Goal: Transaction & Acquisition: Purchase product/service

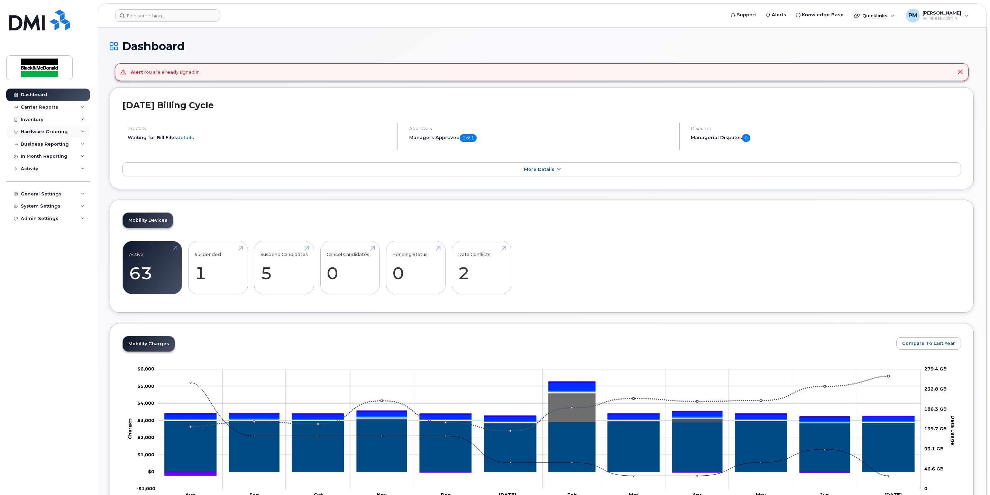
click at [41, 130] on div "Hardware Ordering" at bounding box center [44, 132] width 47 height 6
click at [34, 159] on div "Orders" at bounding box center [32, 158] width 17 height 6
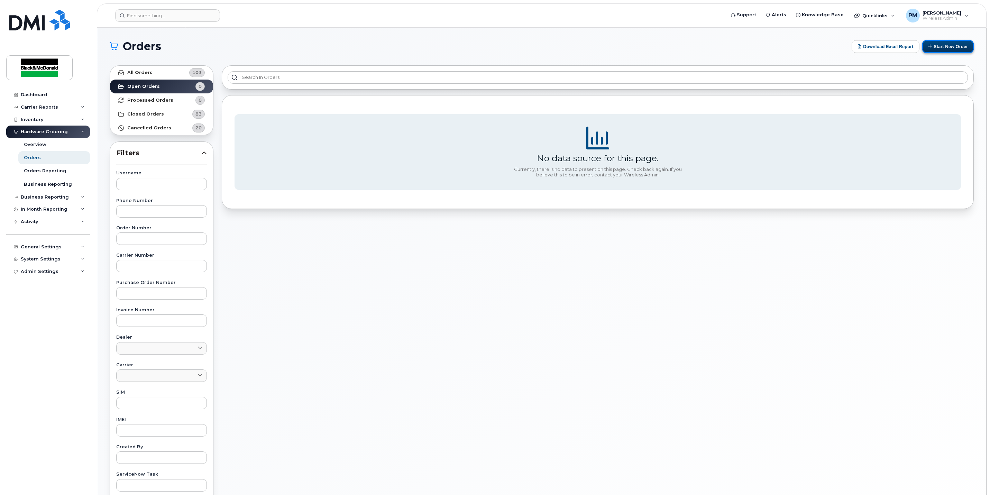
click at [934, 50] on button "Start New Order" at bounding box center [948, 46] width 52 height 13
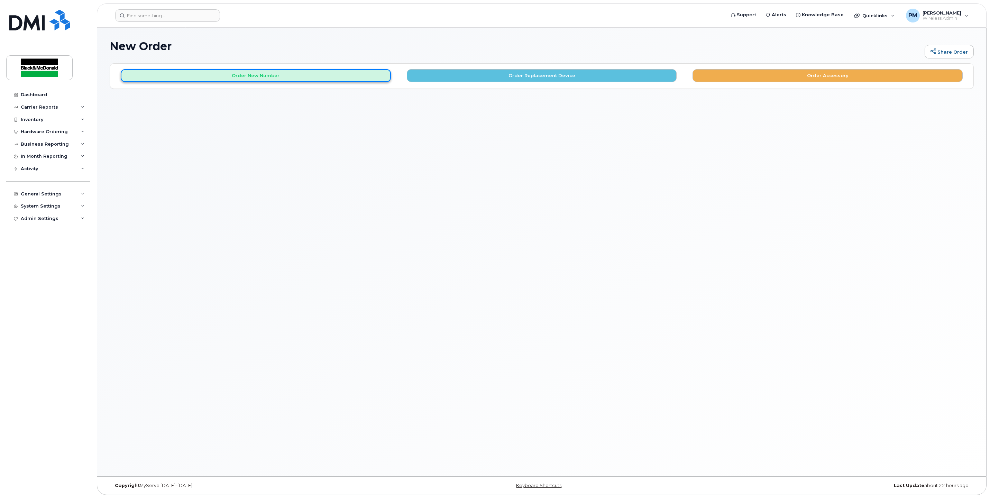
click at [369, 77] on button "Order New Number" at bounding box center [256, 75] width 270 height 13
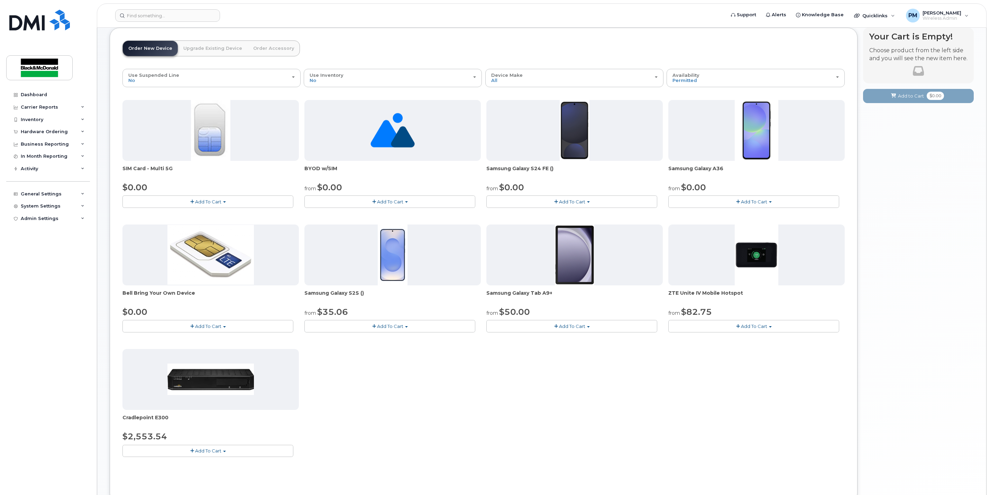
scroll to position [52, 0]
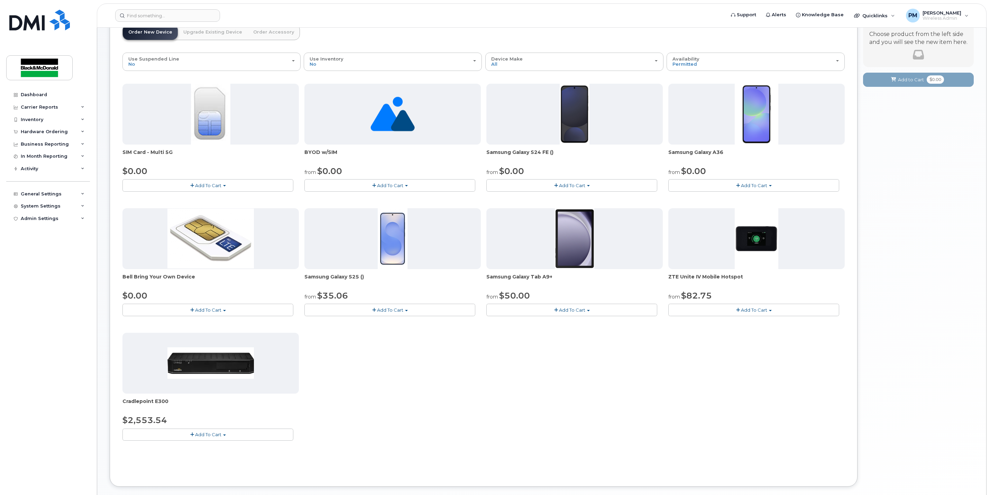
click at [562, 311] on span "Add To Cart" at bounding box center [572, 310] width 26 height 6
click at [538, 323] on link "$50.00 - 3 year term" at bounding box center [521, 323] width 66 height 9
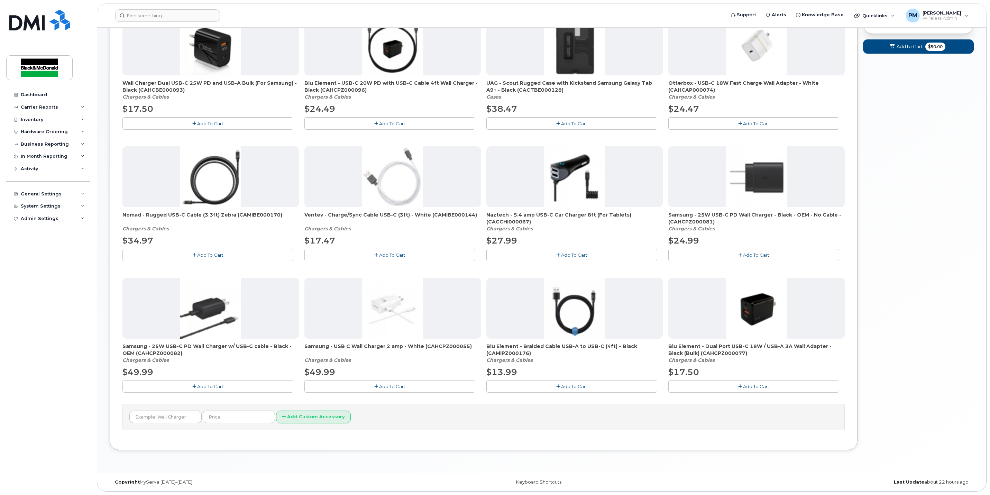
scroll to position [41, 0]
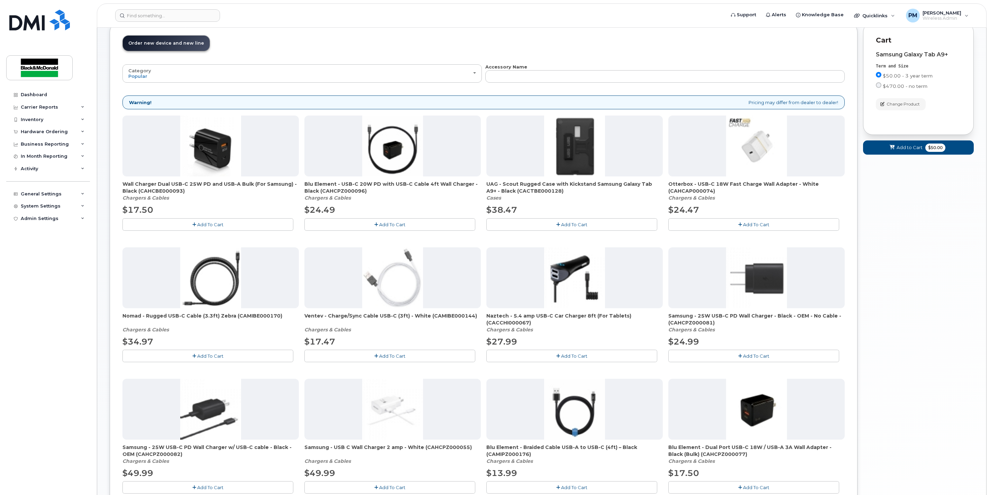
click at [605, 222] on button "Add To Cart" at bounding box center [571, 224] width 171 height 12
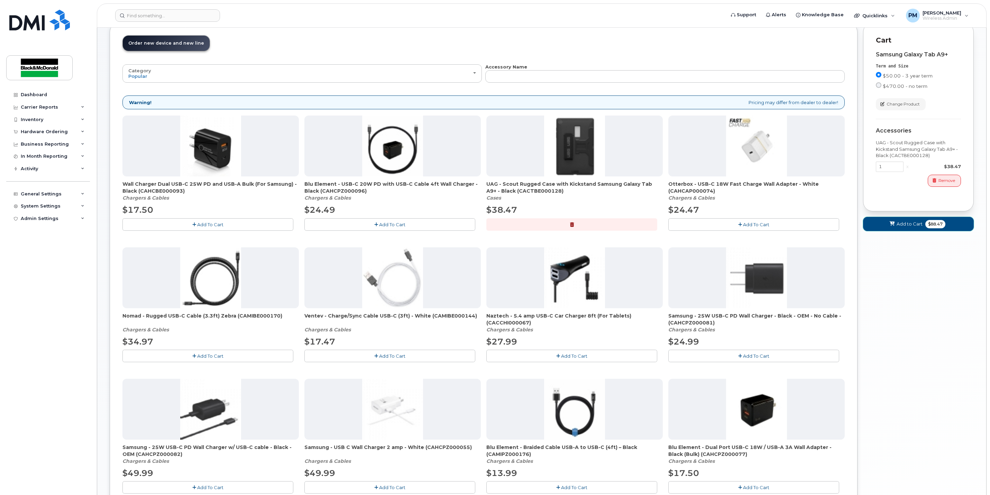
click at [960, 225] on button "Add to Cart $88.47" at bounding box center [918, 224] width 111 height 14
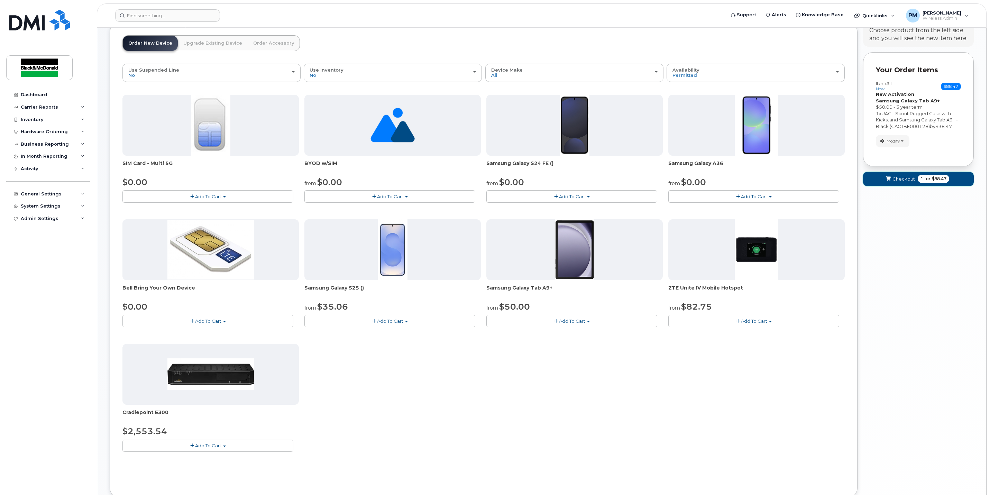
click at [902, 179] on span "Checkout" at bounding box center [903, 179] width 22 height 7
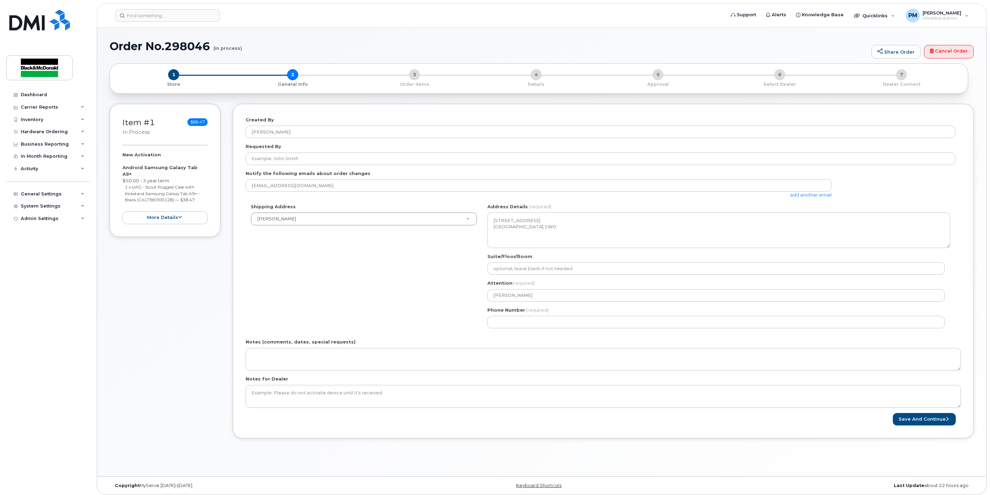
select select
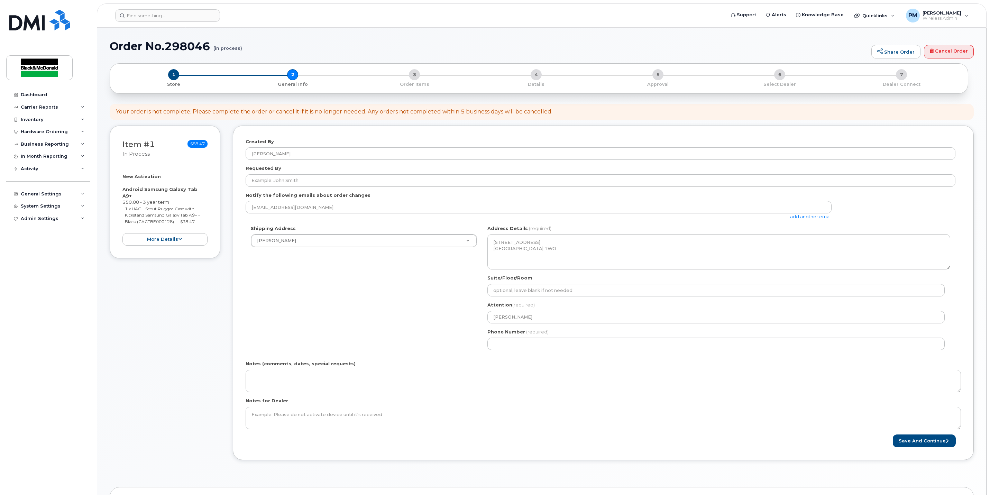
click at [346, 219] on div "[EMAIL_ADDRESS][DOMAIN_NAME] add another email" at bounding box center [542, 210] width 592 height 19
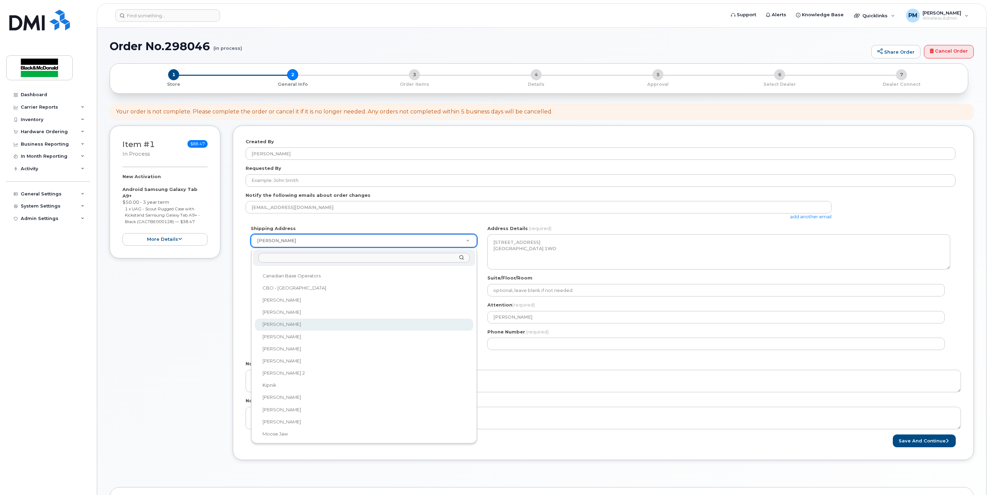
scroll to position [52, 0]
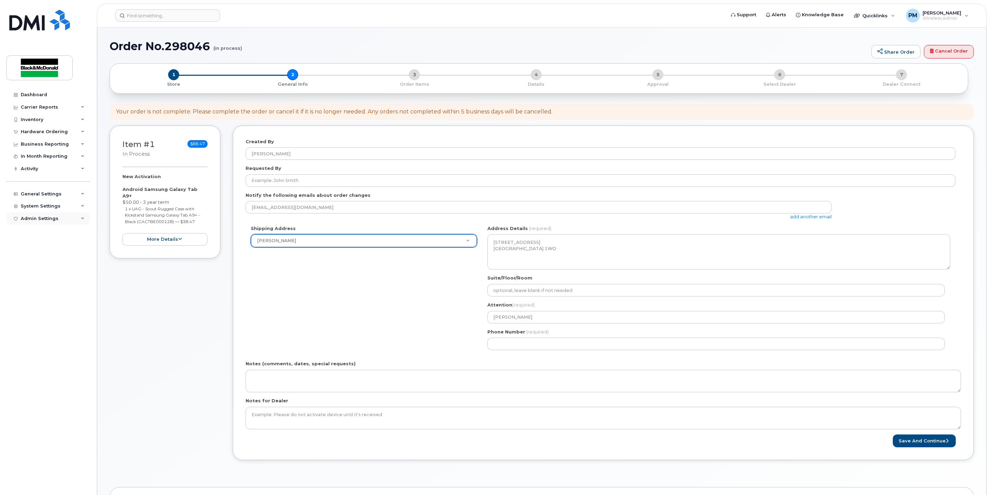
click at [51, 217] on div "Admin Settings" at bounding box center [40, 219] width 38 height 6
click at [49, 204] on div "System Settings" at bounding box center [41, 206] width 40 height 6
click at [48, 191] on div "General Settings" at bounding box center [41, 194] width 41 height 6
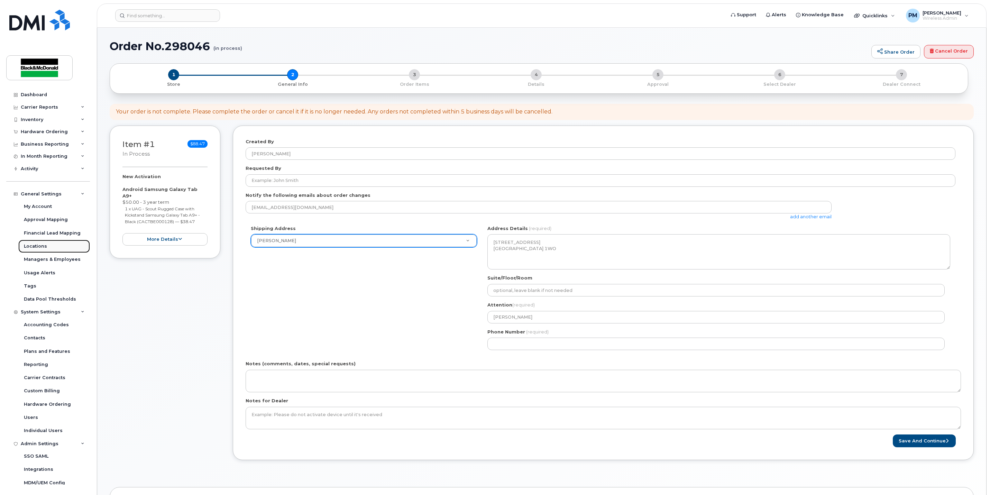
click at [38, 246] on div "Locations" at bounding box center [35, 246] width 23 height 6
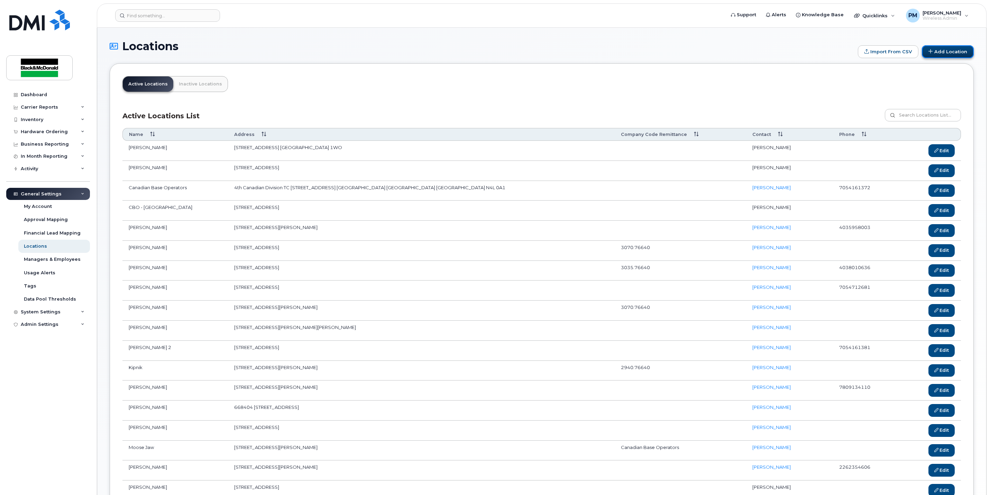
click at [951, 51] on link "Add Location" at bounding box center [948, 51] width 52 height 13
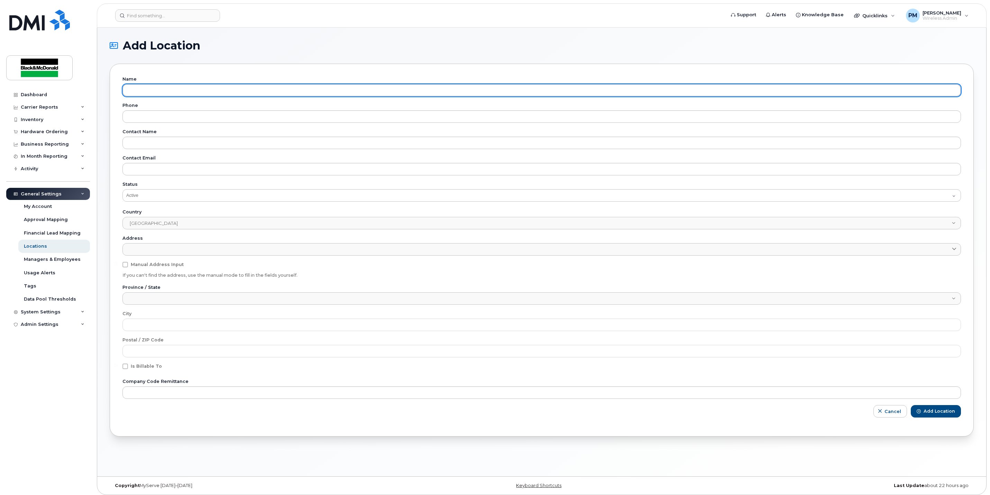
click at [323, 86] on input "text" at bounding box center [541, 90] width 839 height 12
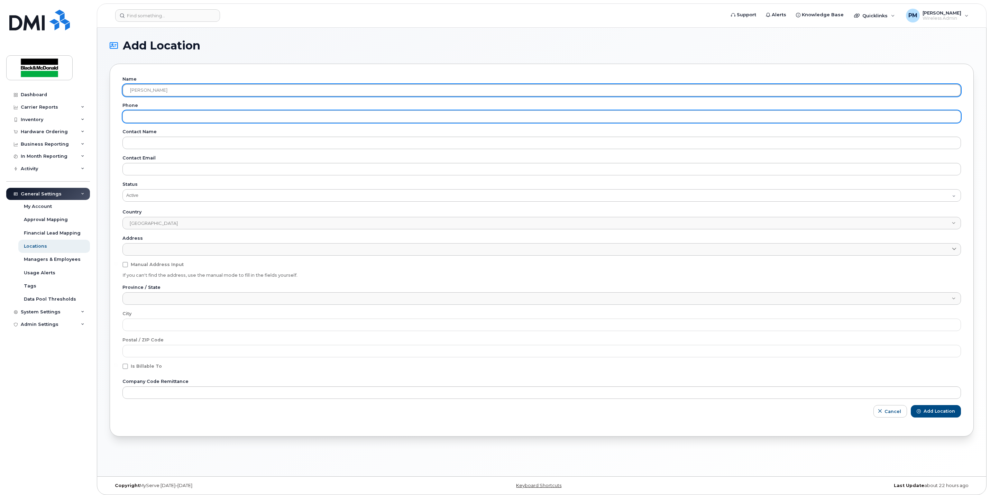
type input "[PERSON_NAME]"
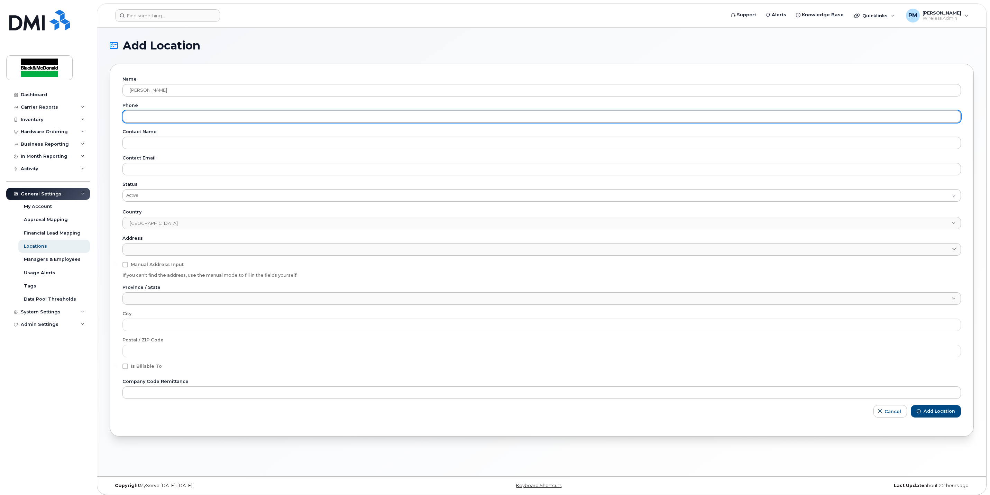
click at [177, 114] on input "tel" at bounding box center [541, 116] width 839 height 12
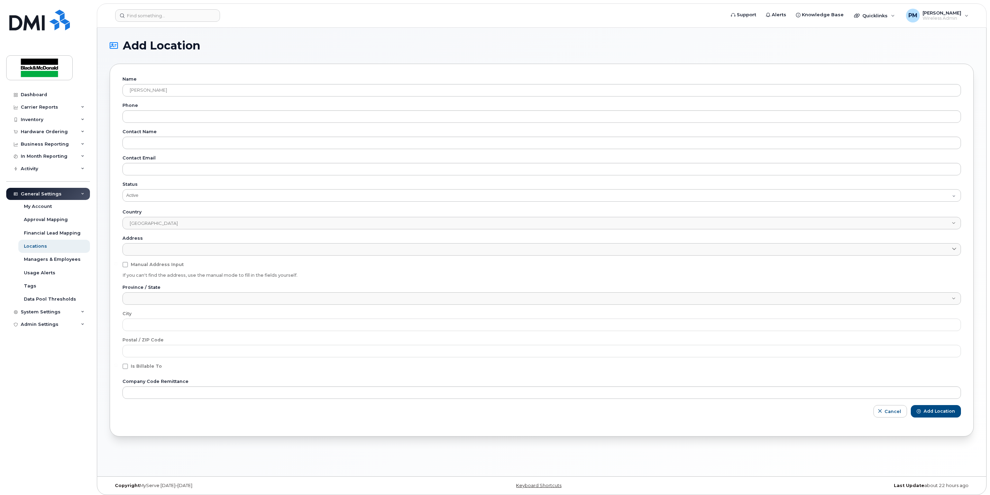
drag, startPoint x: 406, startPoint y: 7, endPoint x: 394, endPoint y: 6, distance: 11.8
click at [406, 7] on header "Support Alerts Knowledge Base Quicklinks Suspend / Cancel Device Change SIM Car…" at bounding box center [542, 15] width 890 height 24
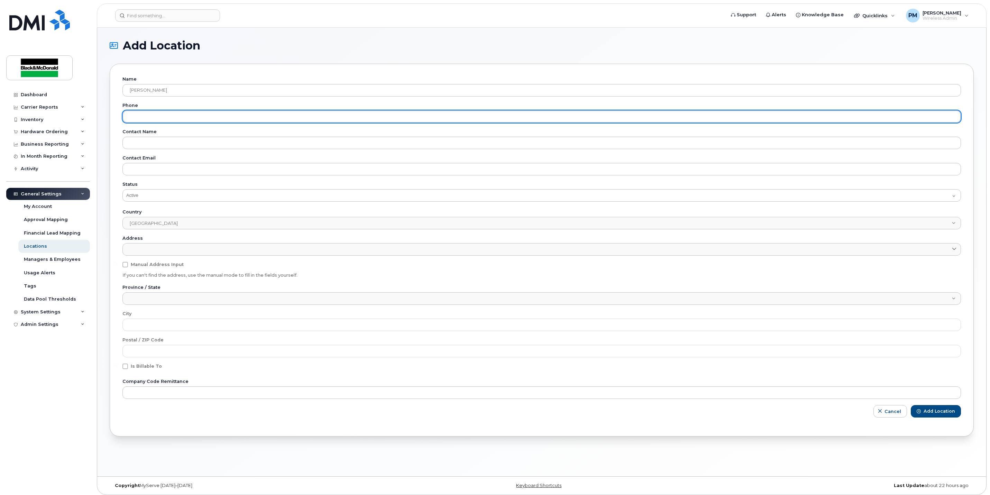
click at [238, 110] on input "tel" at bounding box center [541, 116] width 839 height 12
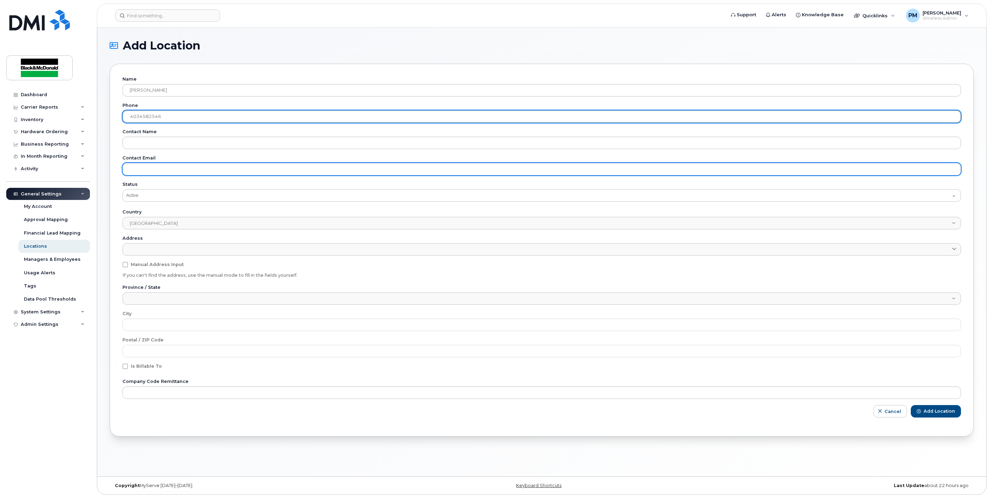
type input "4034582546"
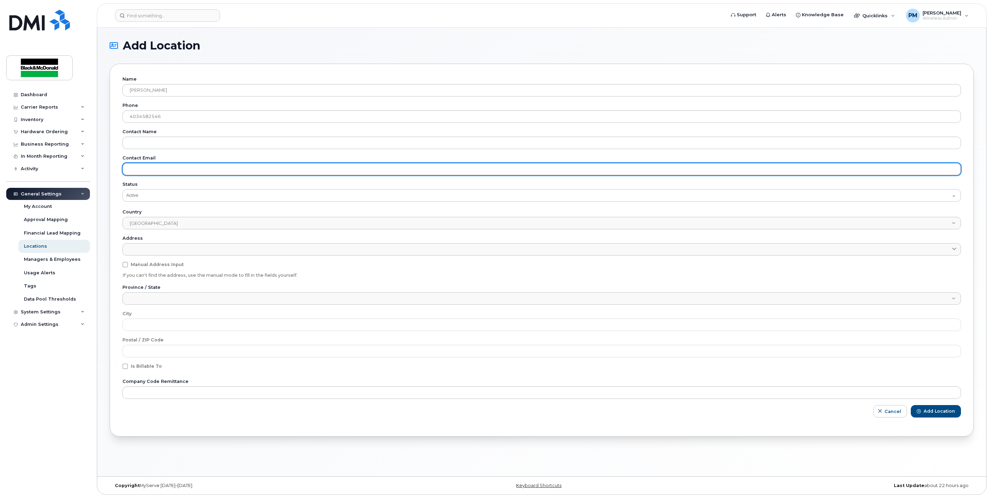
click at [199, 171] on input "email" at bounding box center [541, 169] width 839 height 12
type input "mlafortune@canadianbaseoperators.com"
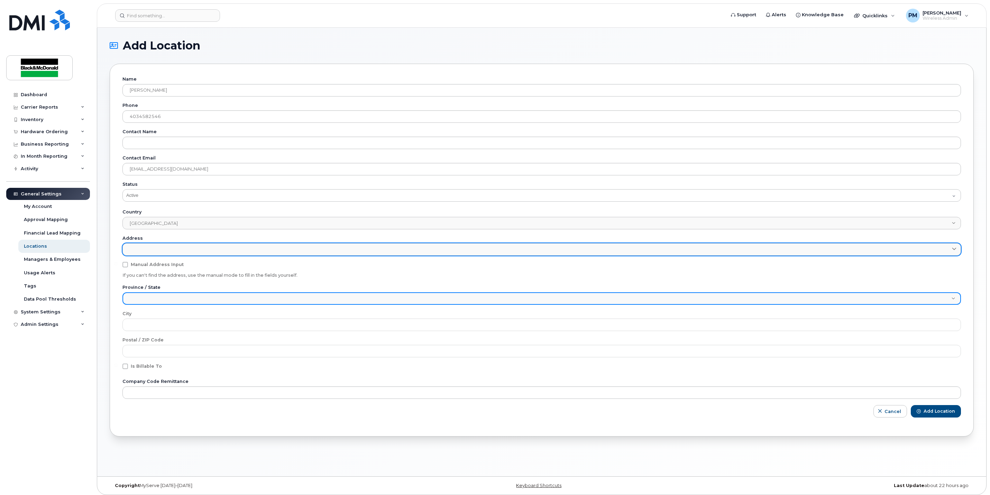
click at [166, 248] on link at bounding box center [541, 249] width 839 height 12
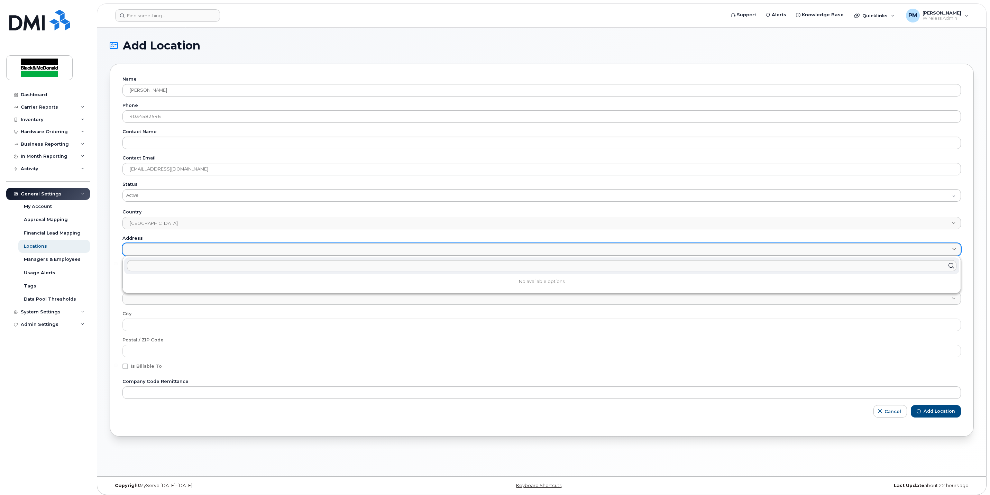
click at [176, 250] on link at bounding box center [541, 249] width 839 height 12
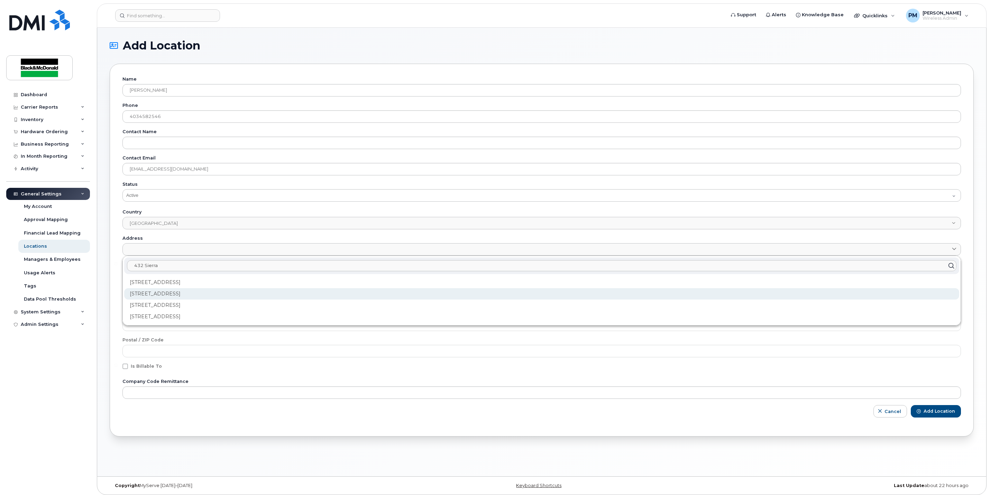
type input "432 Sierra"
click at [207, 311] on div "432 Sierra Blvd SW Medicine Hat AB T1B 4W4" at bounding box center [541, 316] width 835 height 11
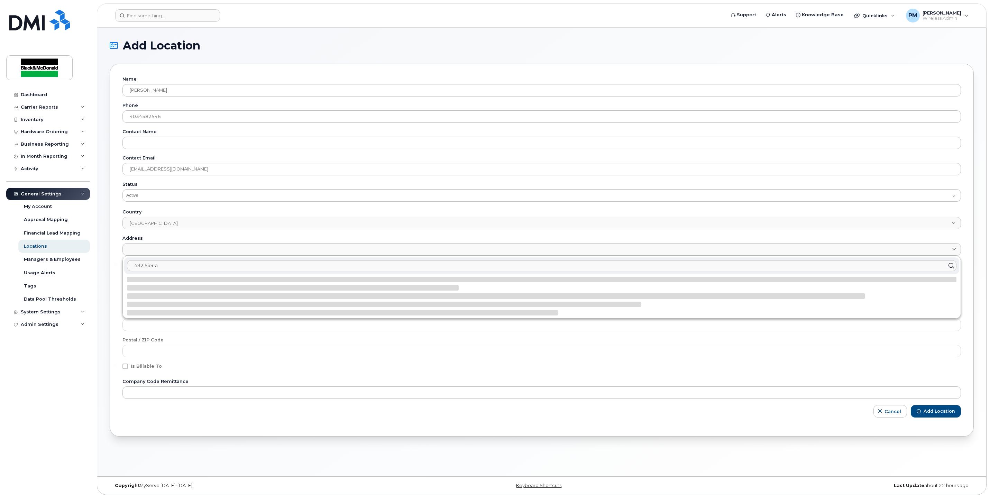
type input "Medicine Hat"
type input "T1B 4W4"
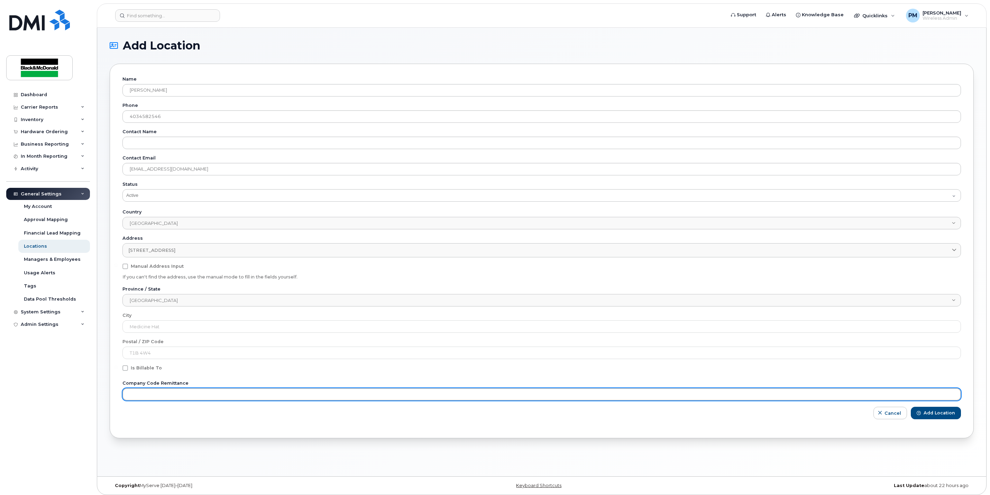
click at [195, 393] on input "text" at bounding box center [541, 394] width 839 height 12
type input "3035.79960"
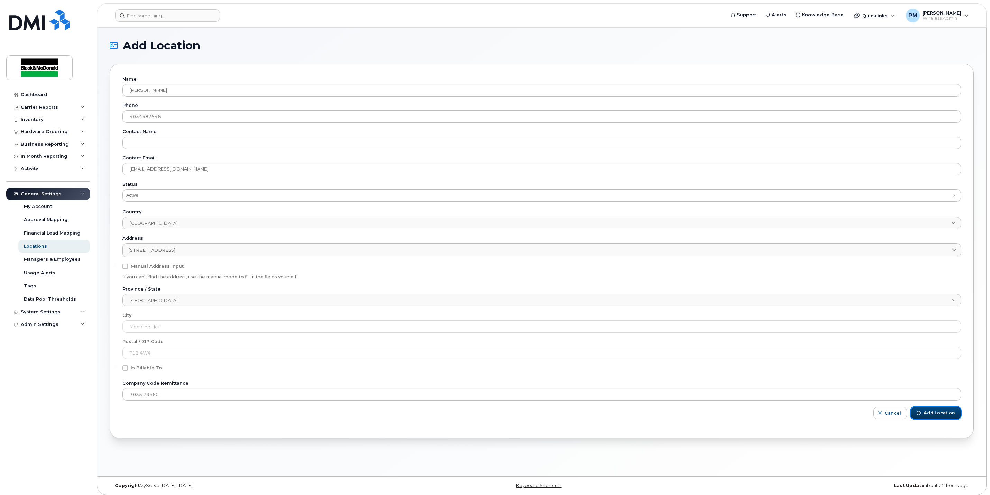
click at [938, 418] on button "Add Location" at bounding box center [936, 413] width 50 height 12
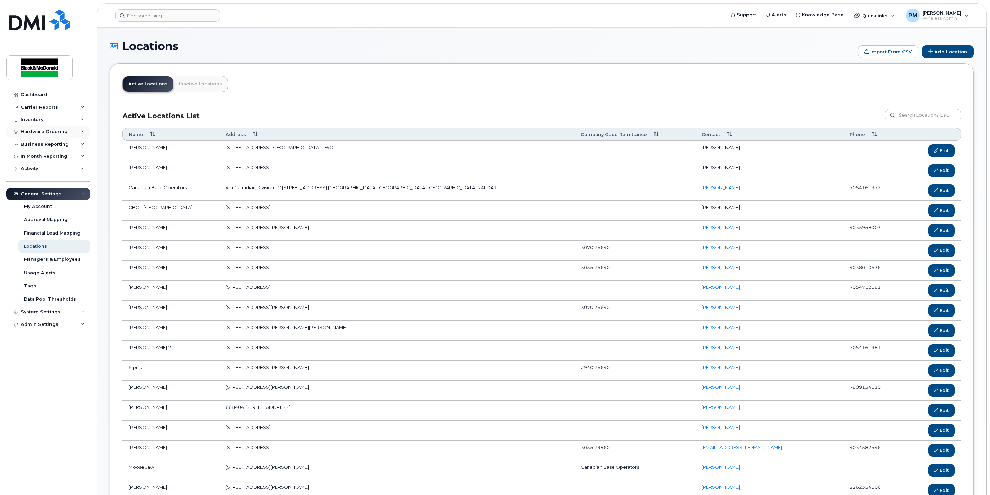
click at [60, 130] on div "Hardware Ordering" at bounding box center [44, 132] width 47 height 6
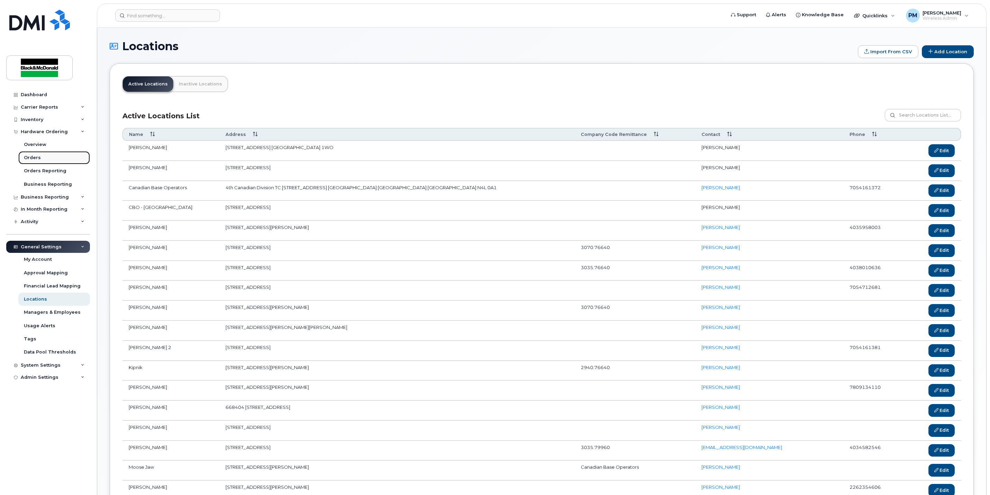
click at [22, 154] on link "Orders" at bounding box center [54, 157] width 72 height 13
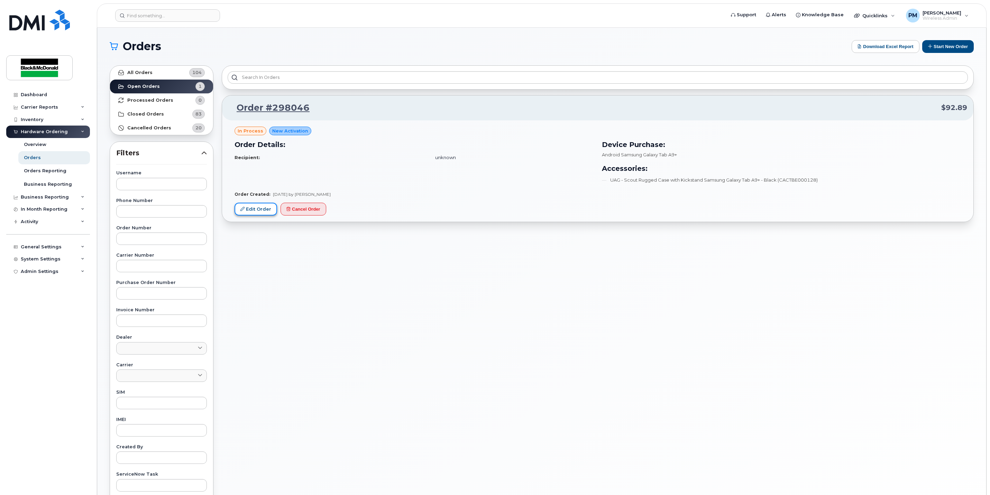
click at [262, 209] on link "Edit Order" at bounding box center [256, 209] width 43 height 13
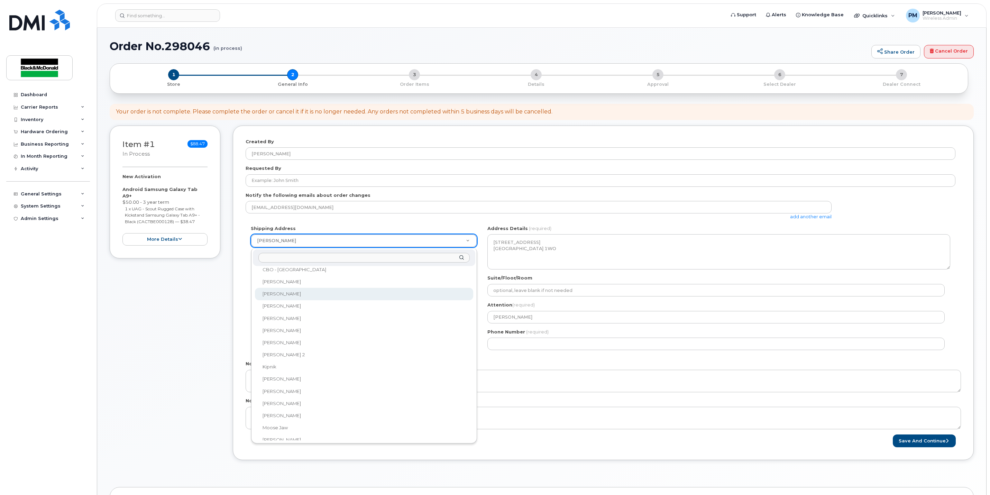
scroll to position [64, 0]
select select
type textarea "[STREET_ADDRESS]"
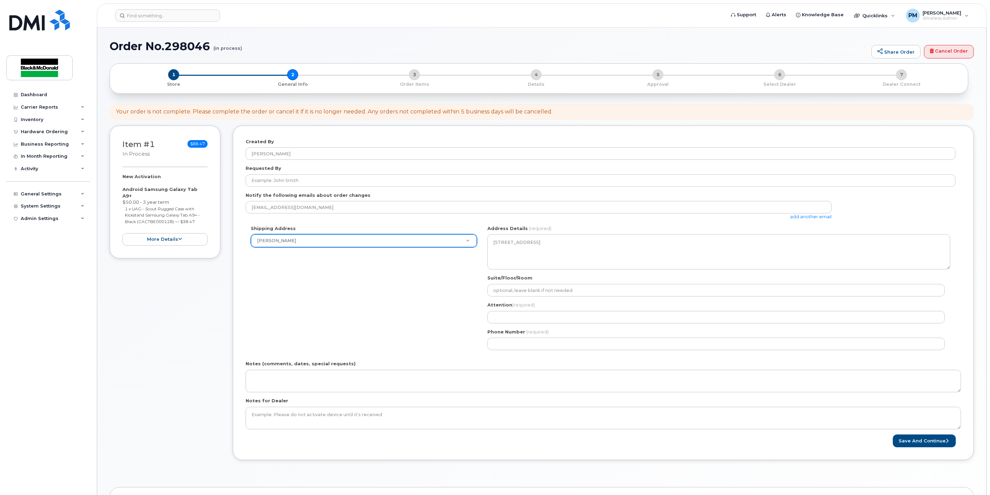
click at [400, 294] on div "Shipping Address Marley Lafortune Amanda Fawcett Bryan Bedard Canadian Base Ope…" at bounding box center [601, 290] width 710 height 130
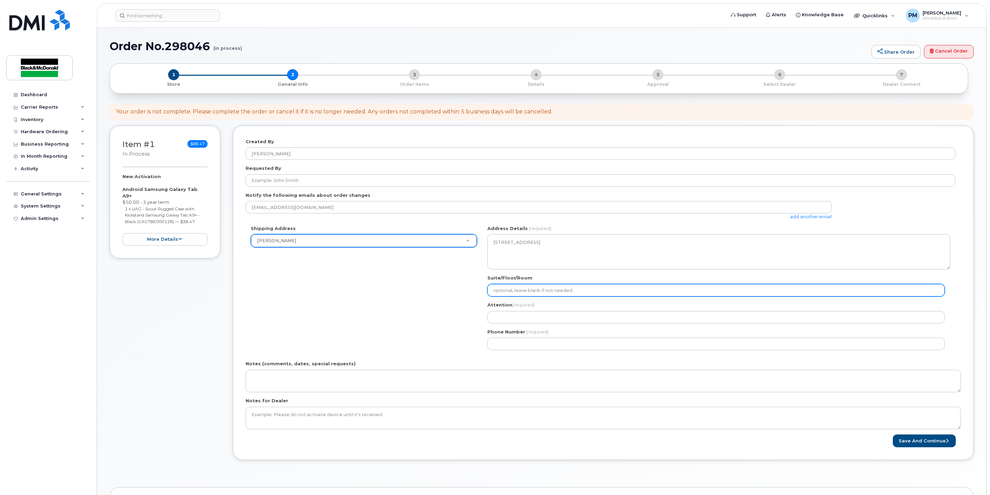
click at [551, 291] on input "Suite/Floor/Room" at bounding box center [715, 290] width 457 height 12
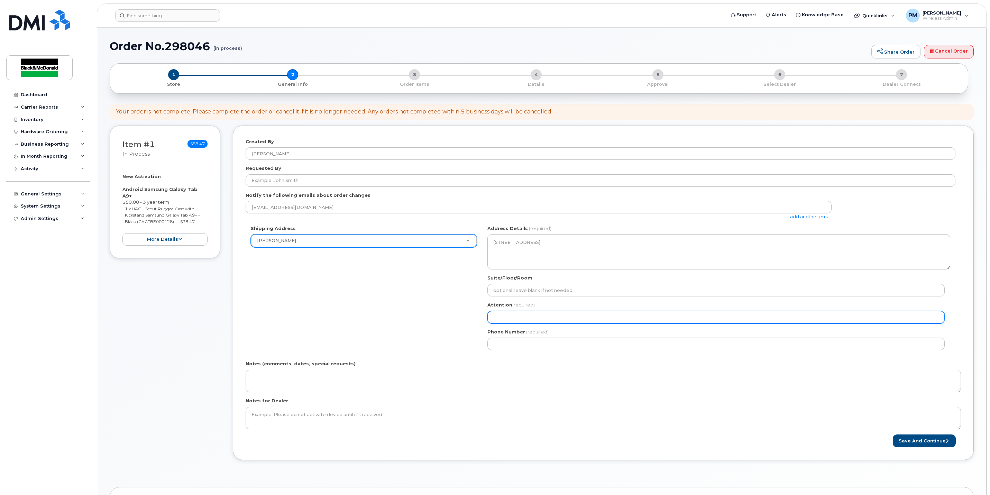
drag, startPoint x: 486, startPoint y: 321, endPoint x: 498, endPoint y: 319, distance: 12.6
click at [486, 321] on div "AB Medicine Hat Search your address... Manually edit your address Click to sear…" at bounding box center [718, 290] width 473 height 130
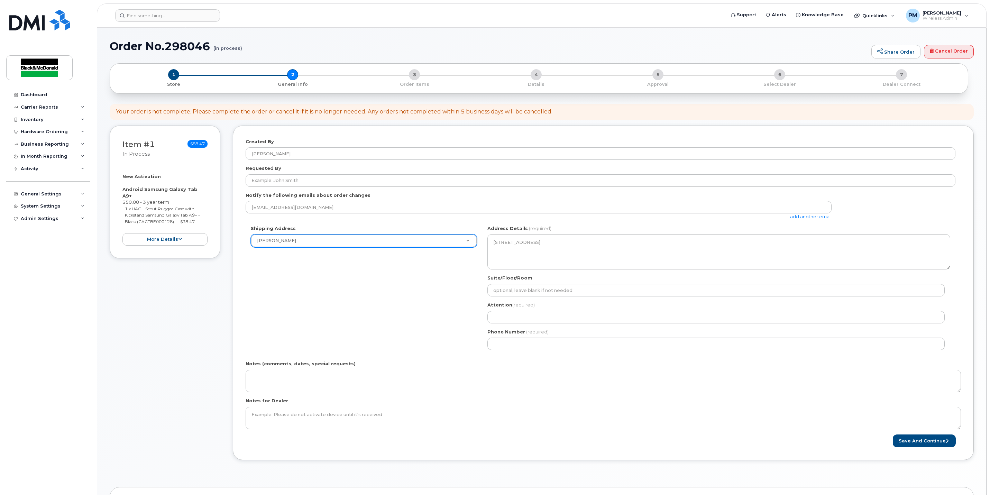
click at [510, 351] on div "AB Medicine Hat Search your address... Manually edit your address Click to sear…" at bounding box center [718, 290] width 473 height 130
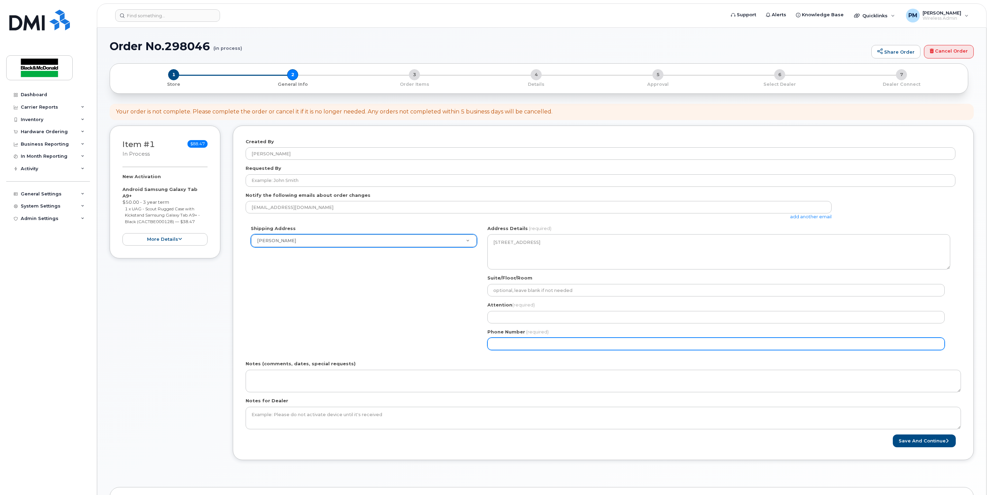
click at [510, 350] on input "Phone Number" at bounding box center [715, 344] width 457 height 12
click at [635, 343] on input "Phone Number" at bounding box center [715, 344] width 457 height 12
select select
type input "403458254"
select select
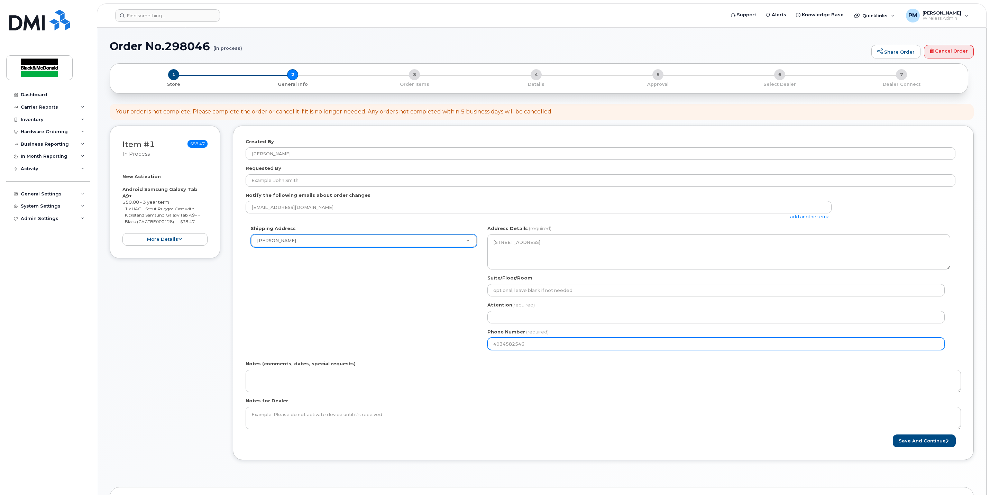
type input "4034582546"
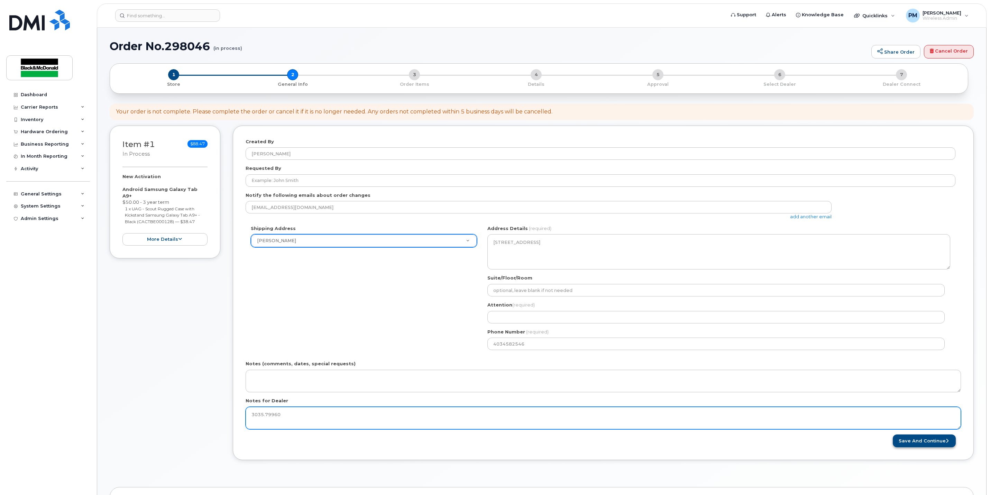
type textarea "3035.79960"
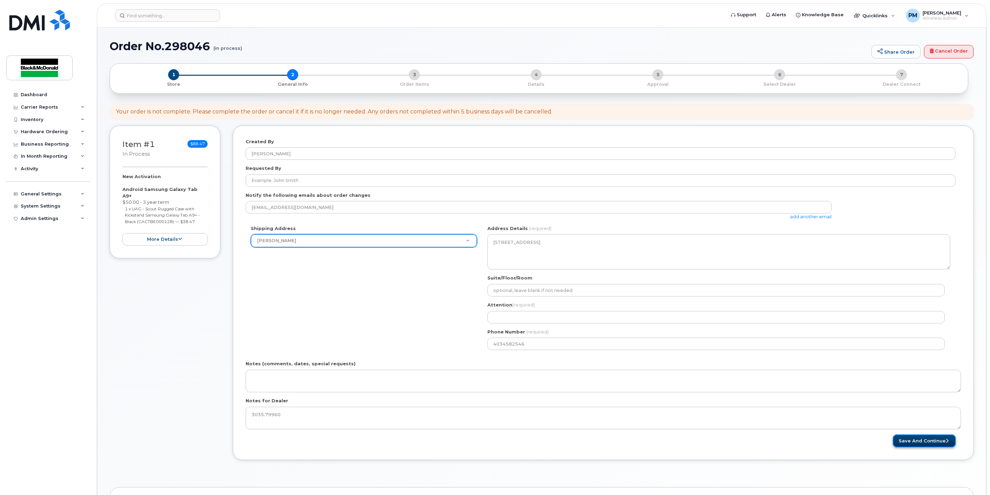
click at [949, 439] on button "Save and Continue" at bounding box center [924, 440] width 63 height 13
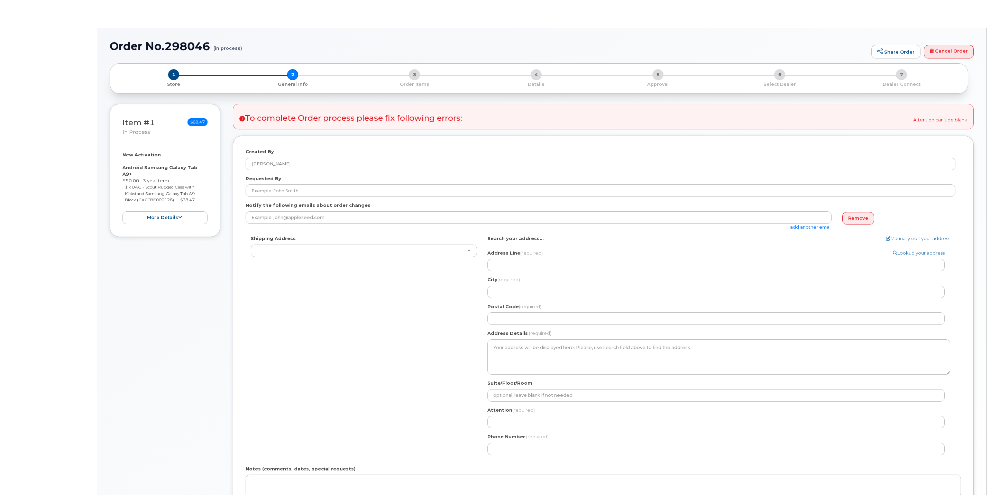
type textarea "[STREET_ADDRESS] [GEOGRAPHIC_DATA] 1WO"
type input "[PERSON_NAME]"
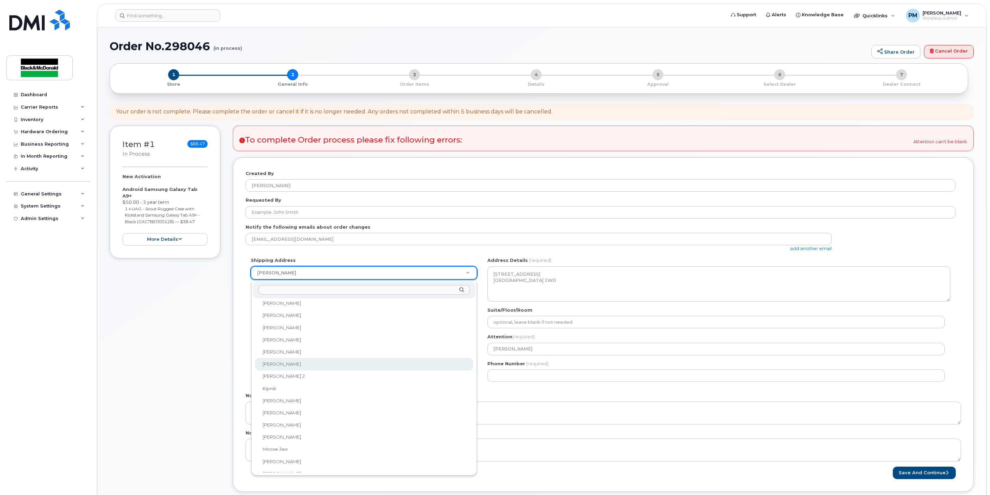
scroll to position [63, 0]
select select
type textarea "[STREET_ADDRESS]"
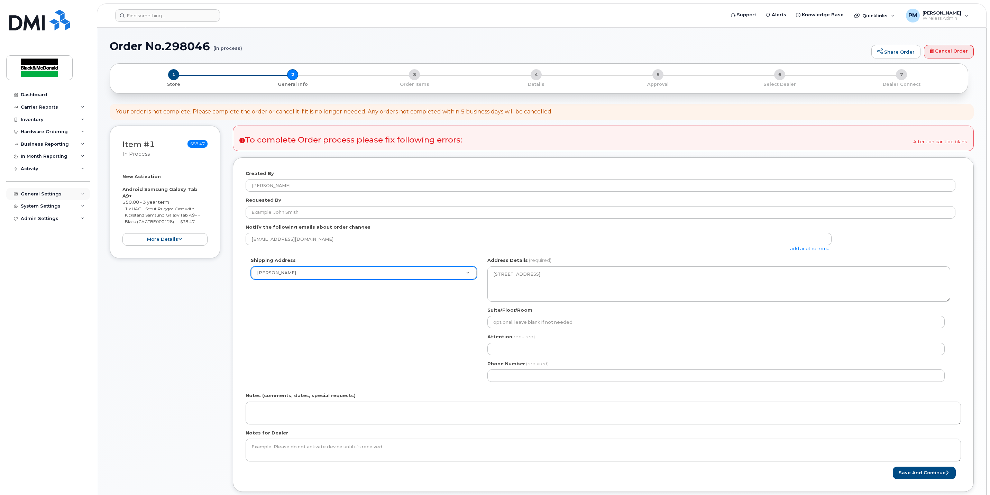
click at [53, 192] on div "General Settings" at bounding box center [41, 194] width 41 height 6
click at [36, 246] on div "Locations" at bounding box center [35, 246] width 23 height 6
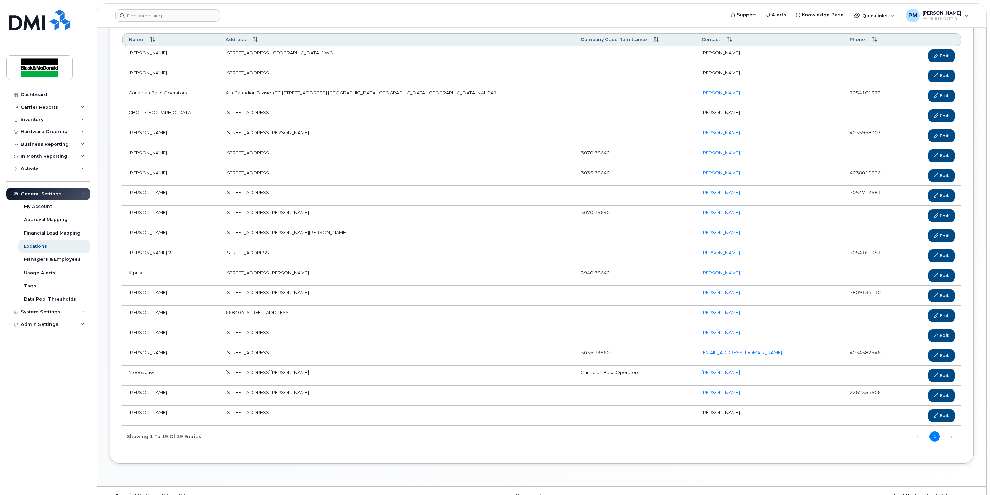
scroll to position [104, 0]
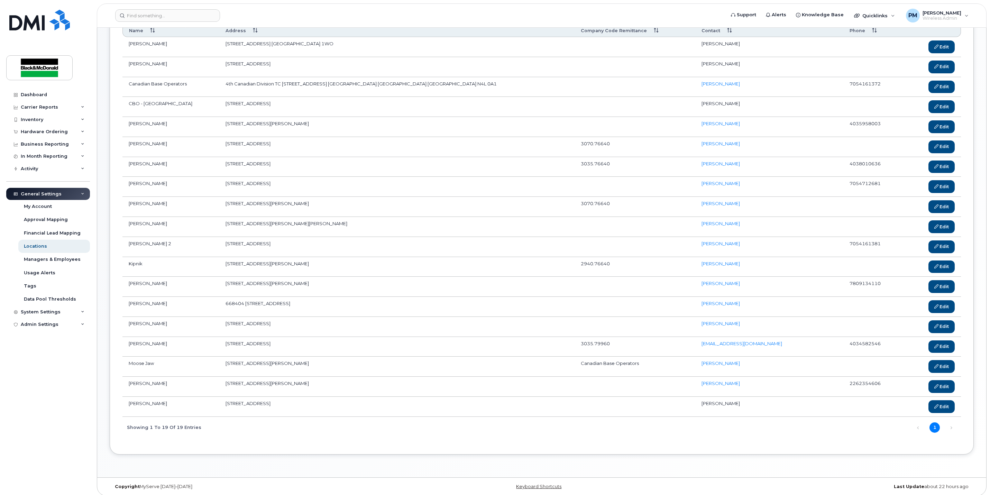
click at [156, 353] on td "[PERSON_NAME]" at bounding box center [170, 347] width 97 height 20
click at [931, 353] on link "Edit" at bounding box center [941, 346] width 27 height 13
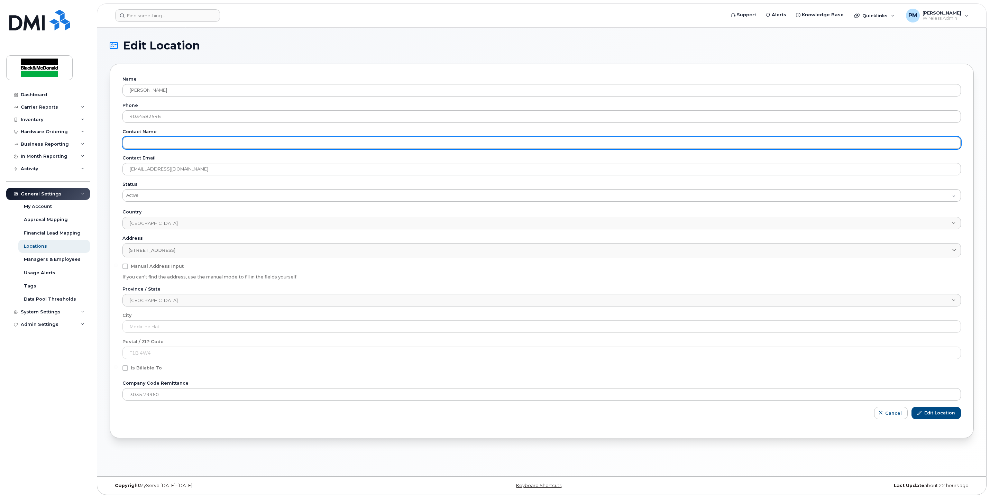
click at [149, 146] on input "text" at bounding box center [541, 143] width 839 height 12
type input "[PERSON_NAME]"
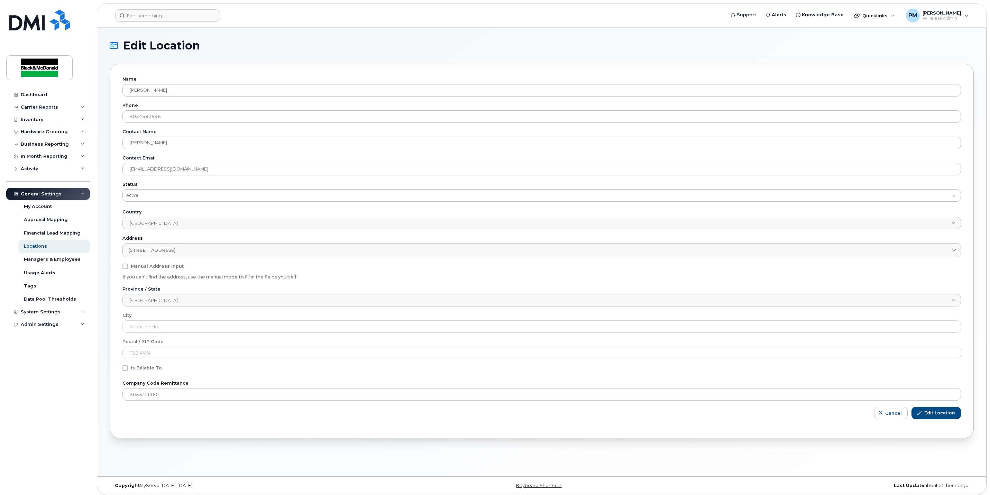
click at [169, 421] on form "Name Marley Lafortune Phone 4034582546 Contact Name Marley Lafortune Contact Em…" at bounding box center [541, 250] width 839 height 349
click at [925, 413] on span "Edit Location" at bounding box center [939, 413] width 31 height 6
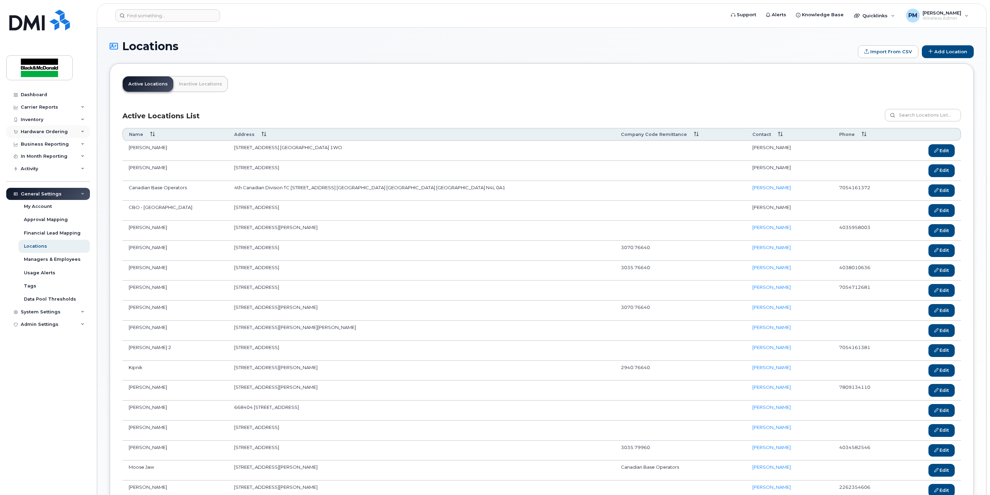
click at [42, 130] on div "Hardware Ordering" at bounding box center [44, 132] width 47 height 6
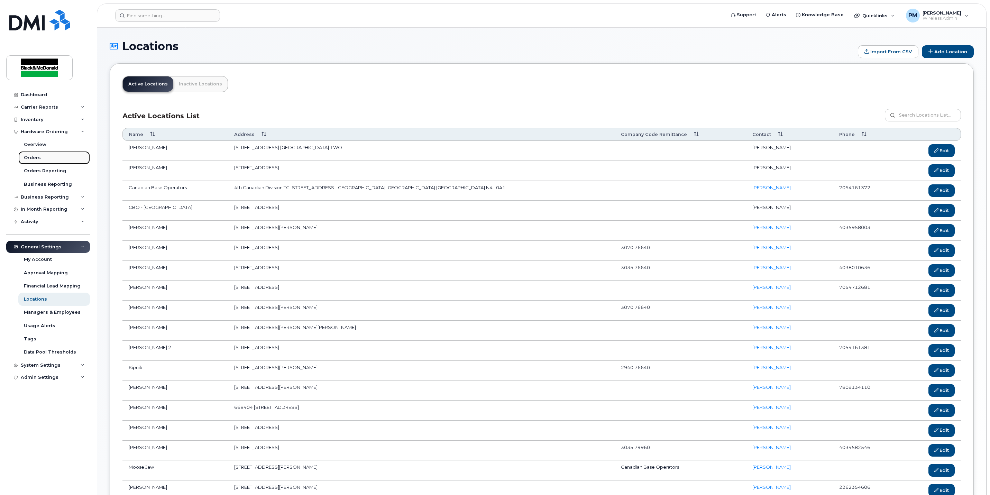
click at [24, 154] on link "Orders" at bounding box center [54, 157] width 72 height 13
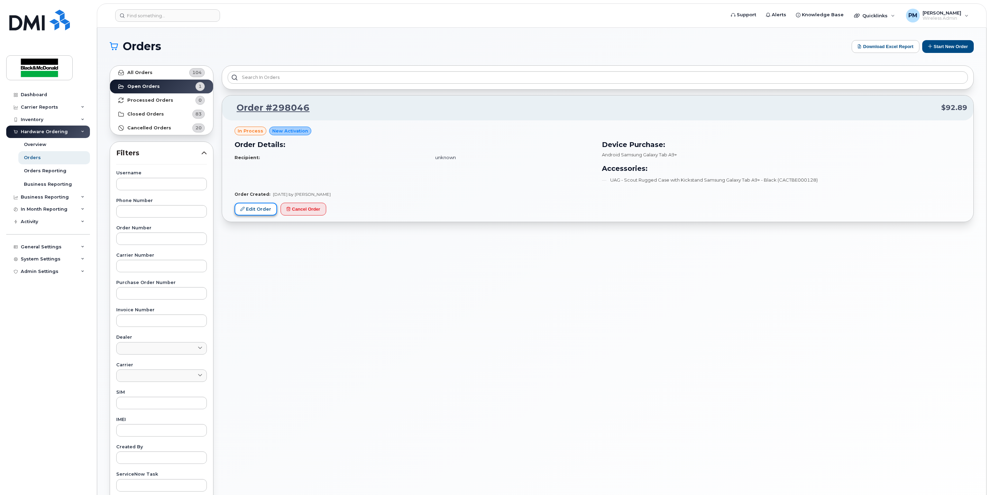
click at [250, 207] on link "Edit Order" at bounding box center [256, 209] width 43 height 13
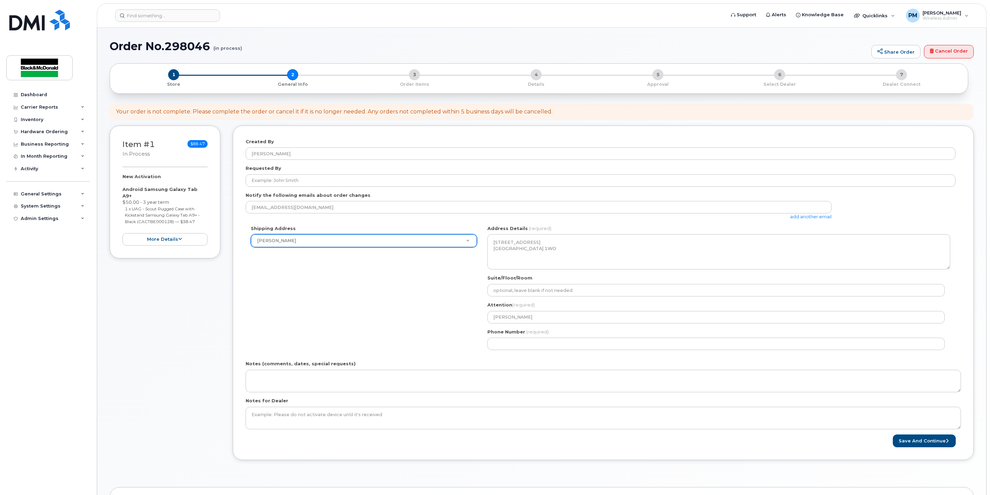
click at [372, 235] on div "[PERSON_NAME]" at bounding box center [364, 240] width 226 height 13
click at [339, 251] on div "Shipping Address [PERSON_NAME] [PERSON_NAME] [PERSON_NAME] Canadian Base Operat…" at bounding box center [601, 290] width 710 height 130
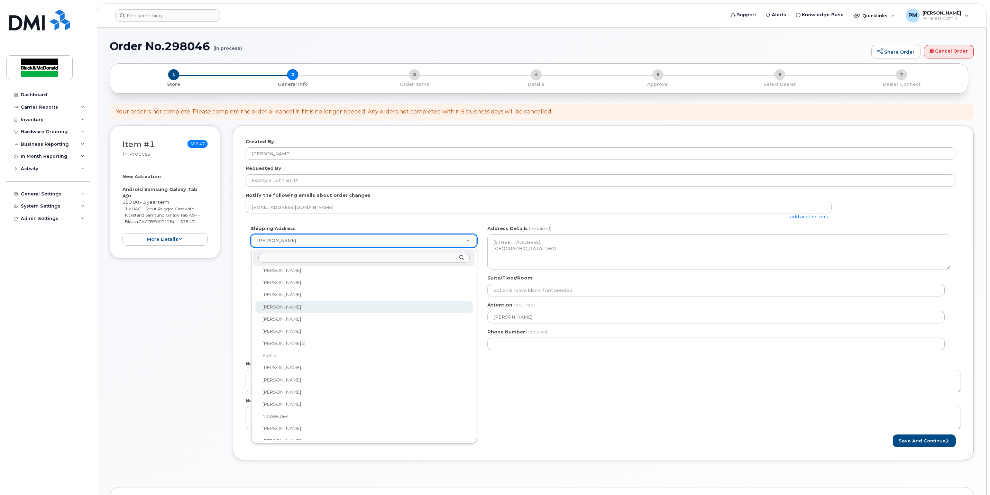
scroll to position [64, 0]
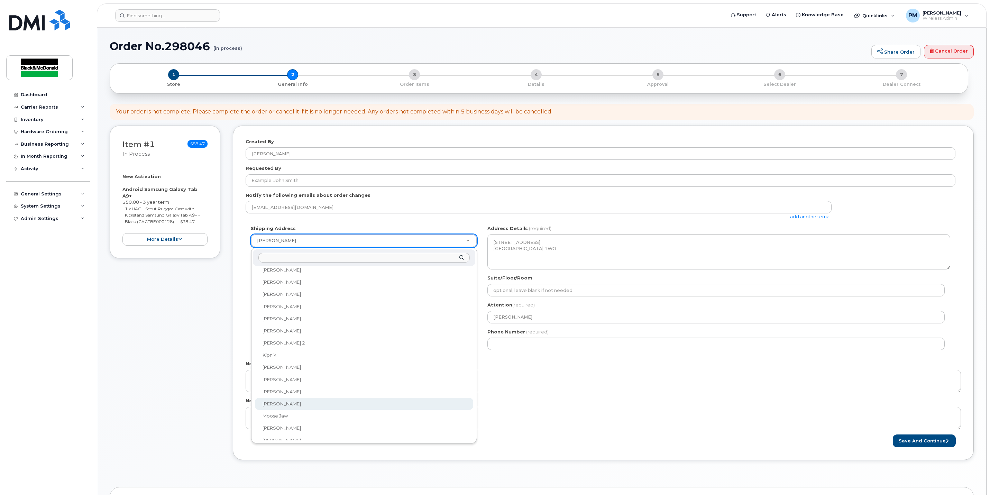
select select
type textarea "[STREET_ADDRESS]"
type input "[PERSON_NAME]"
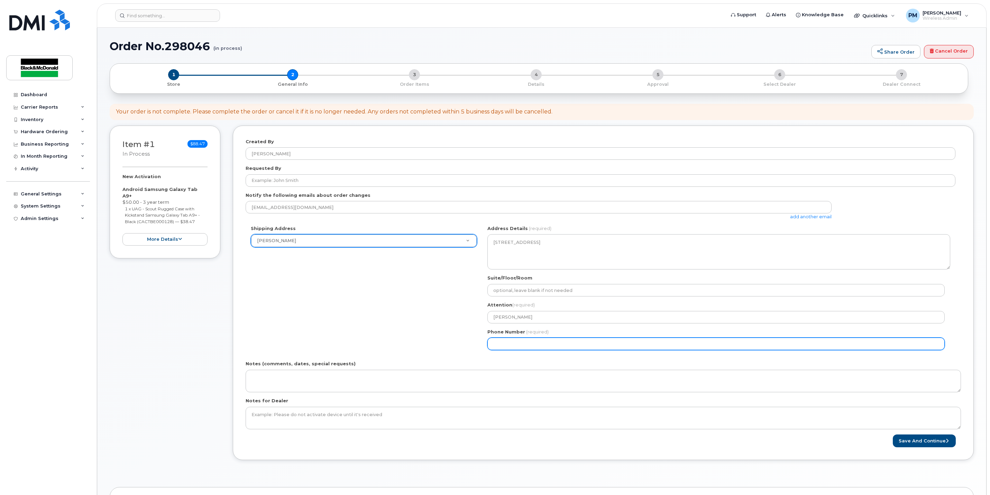
drag, startPoint x: 522, startPoint y: 340, endPoint x: 524, endPoint y: 346, distance: 5.8
click at [522, 340] on input "Phone Number" at bounding box center [715, 344] width 457 height 12
type input "4034582546"
select select
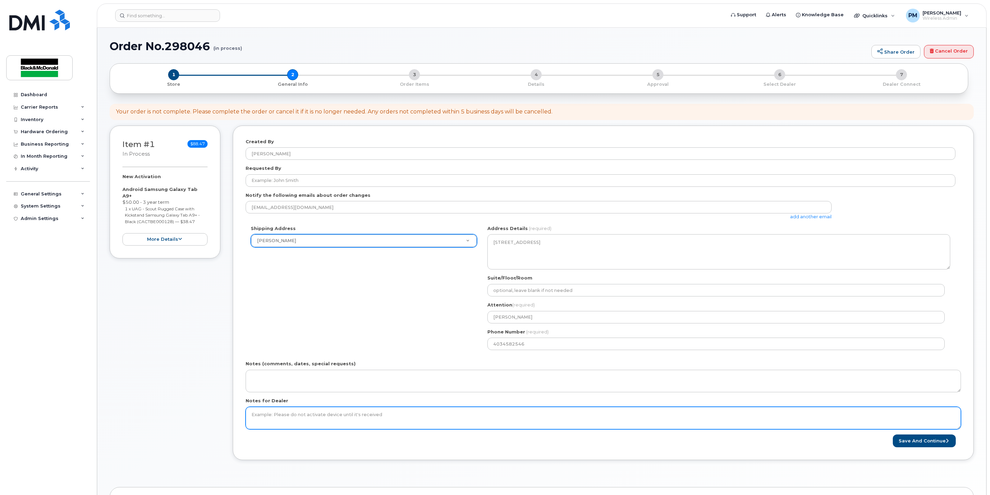
click at [334, 427] on textarea "Notes for Dealer" at bounding box center [603, 418] width 715 height 23
type textarea "3035.79960"
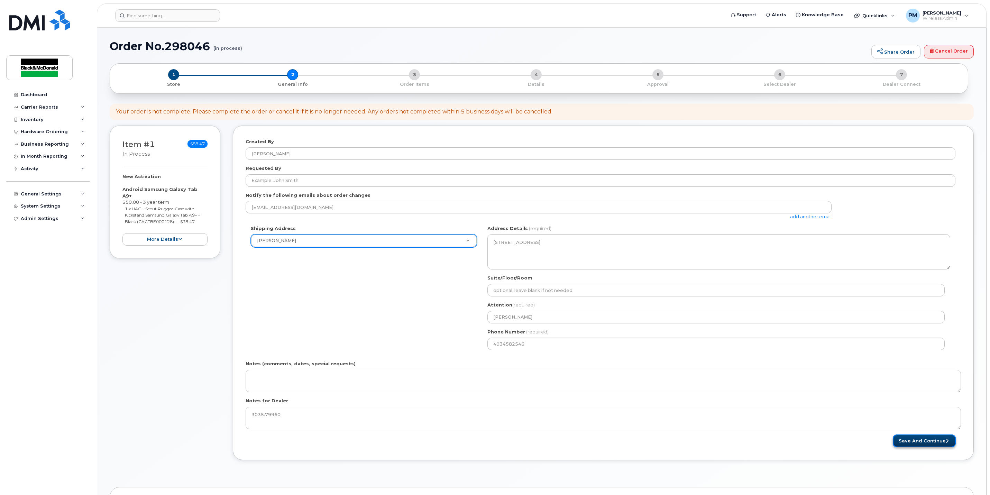
click at [904, 443] on button "Save and Continue" at bounding box center [924, 440] width 63 height 13
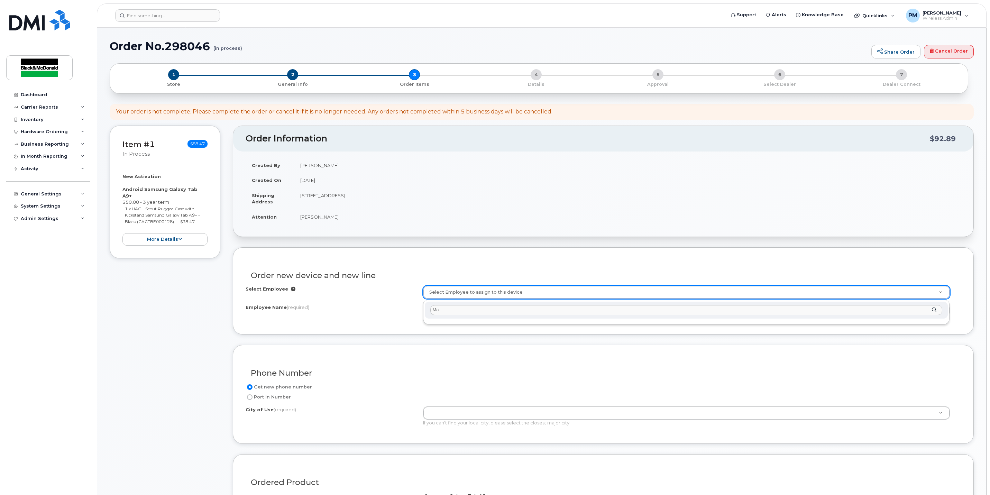
type input "M"
type input "L"
type input "SUNCOR"
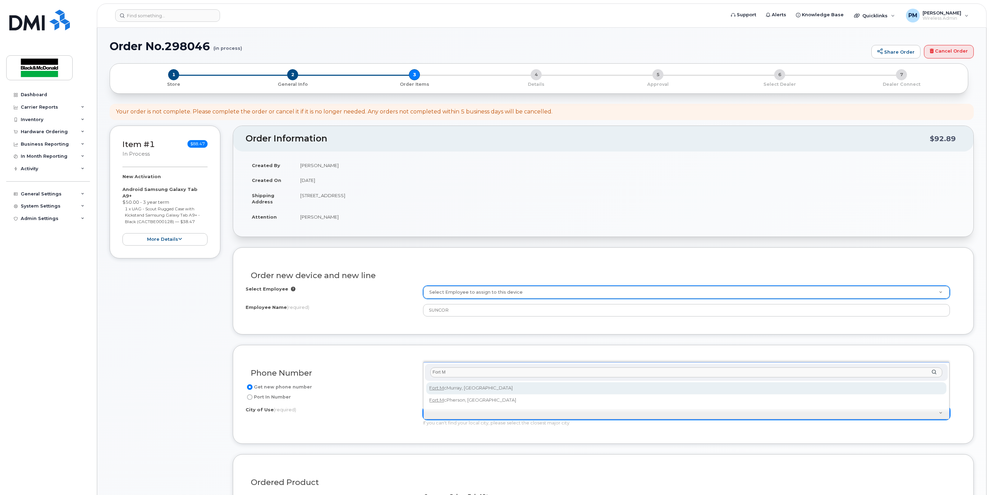
type input "Fort Mc"
type input "215"
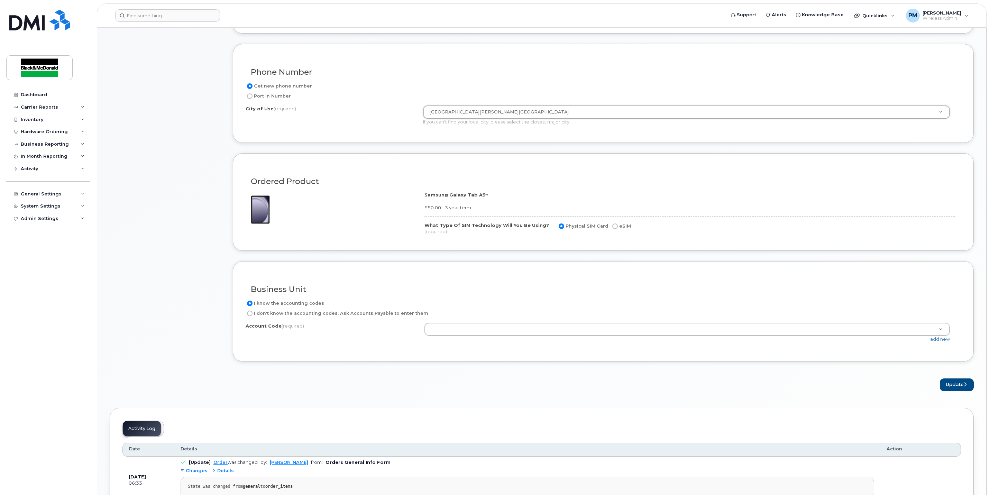
scroll to position [311, 0]
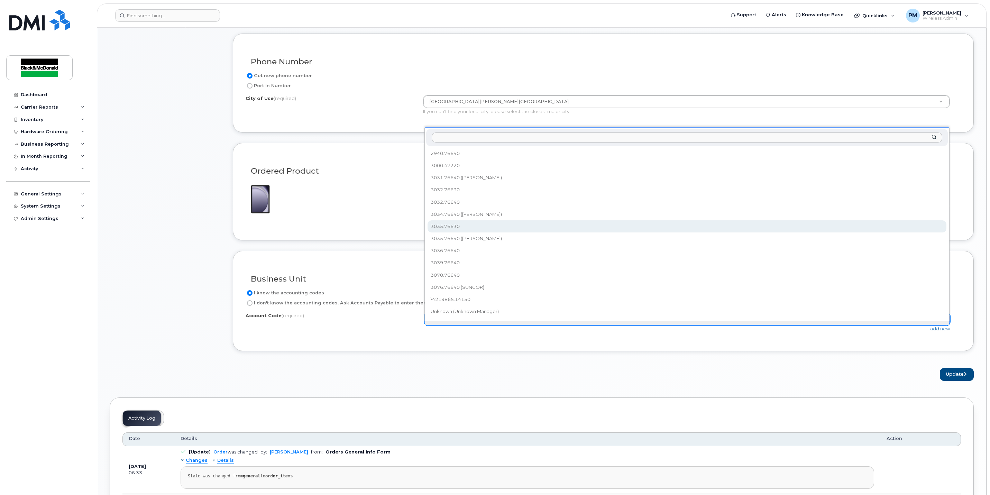
select select "3035.76630"
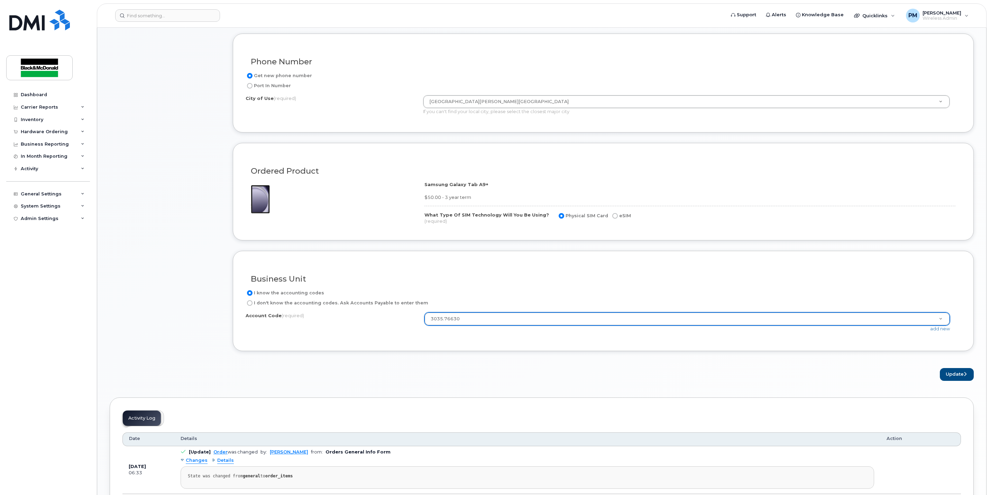
click at [438, 292] on div "I know the accounting codes" at bounding box center [601, 293] width 710 height 8
click at [942, 386] on div "× Share This Order If you want to allow others to create or edit orders, share …" at bounding box center [542, 221] width 864 height 939
click button "Update"
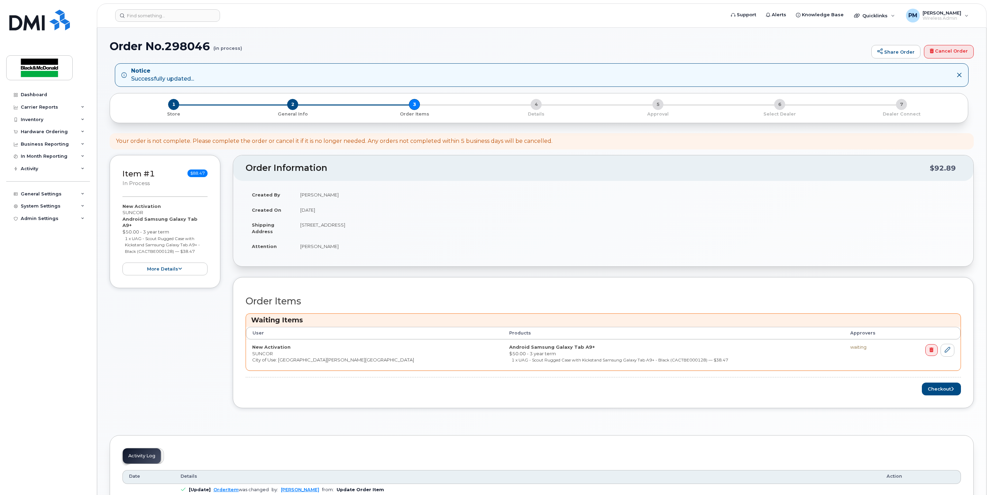
click at [289, 99] on div "1 Store 2 General Info 3 Order Items 4 Details 5 Approval 6 Select Dealer 7 Dea…" at bounding box center [539, 108] width 859 height 30
click at [287, 104] on span "2" at bounding box center [292, 104] width 11 height 11
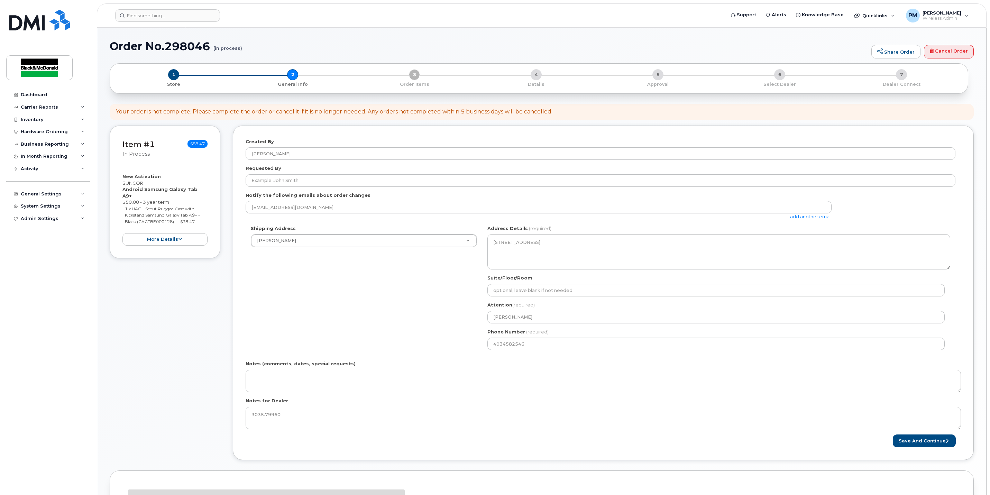
select select
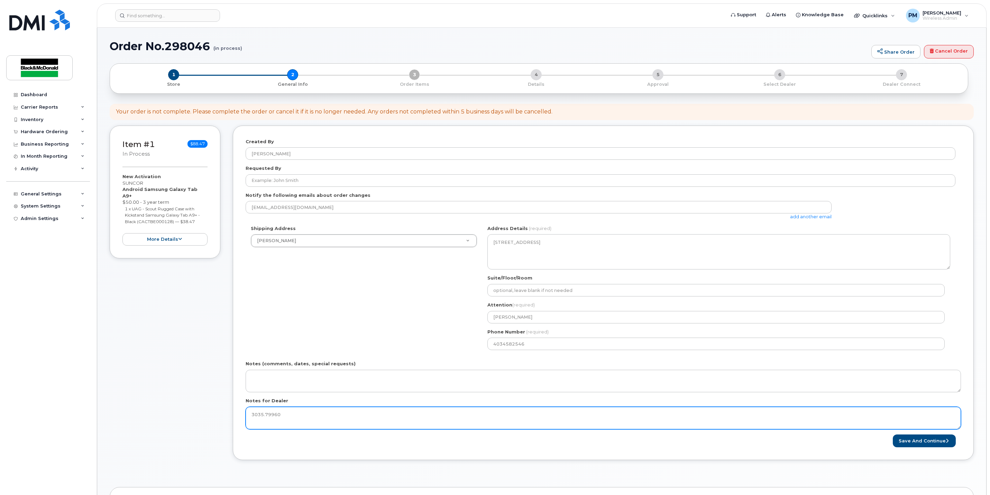
click at [274, 416] on textarea "3035.79960" at bounding box center [603, 418] width 715 height 23
type textarea "3035.79930"
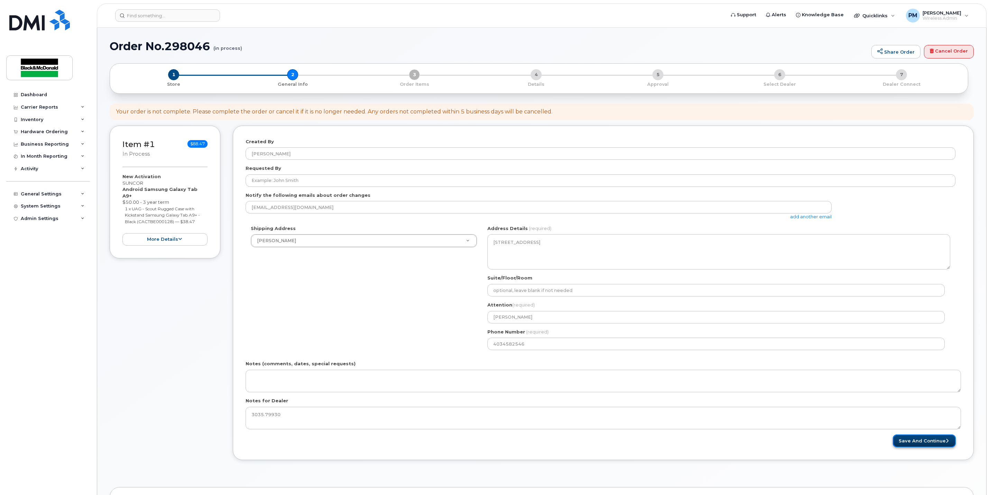
click at [898, 443] on button "Save and Continue" at bounding box center [924, 440] width 63 height 13
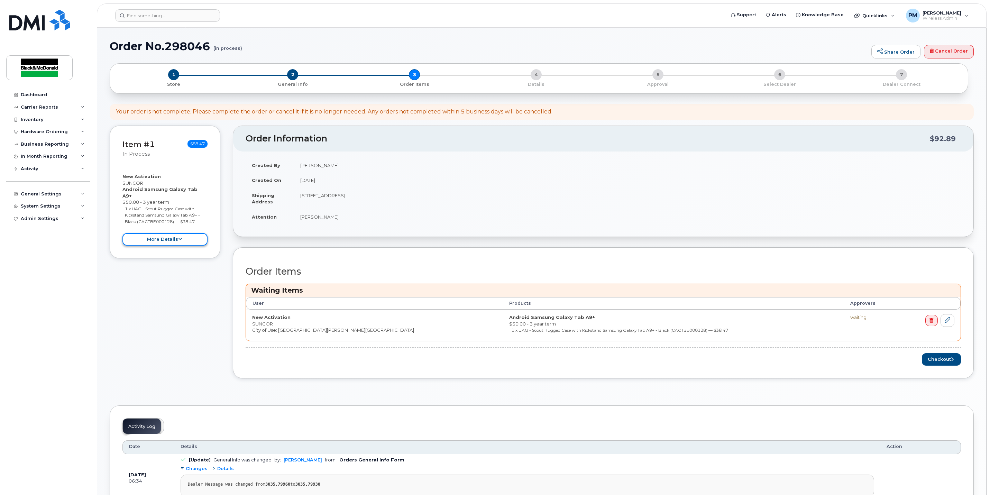
click at [188, 237] on button "more details" at bounding box center [164, 239] width 85 height 13
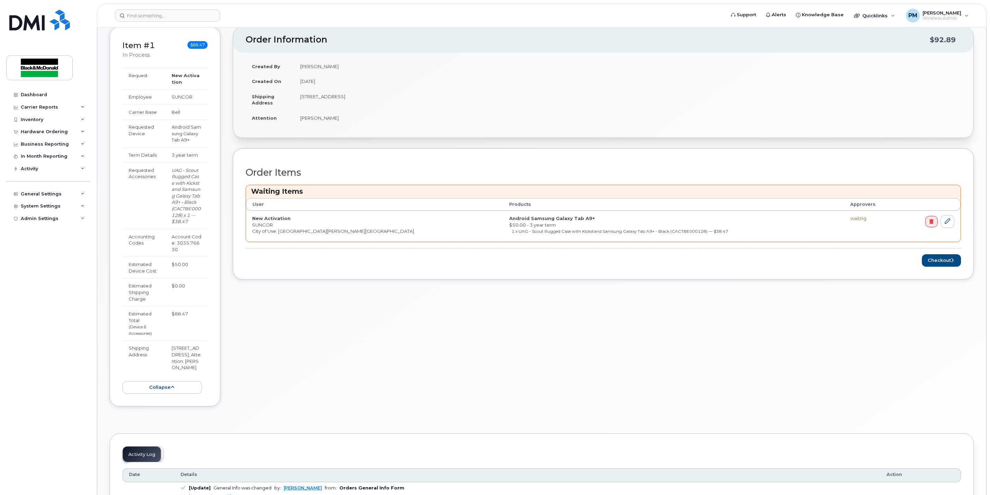
scroll to position [104, 0]
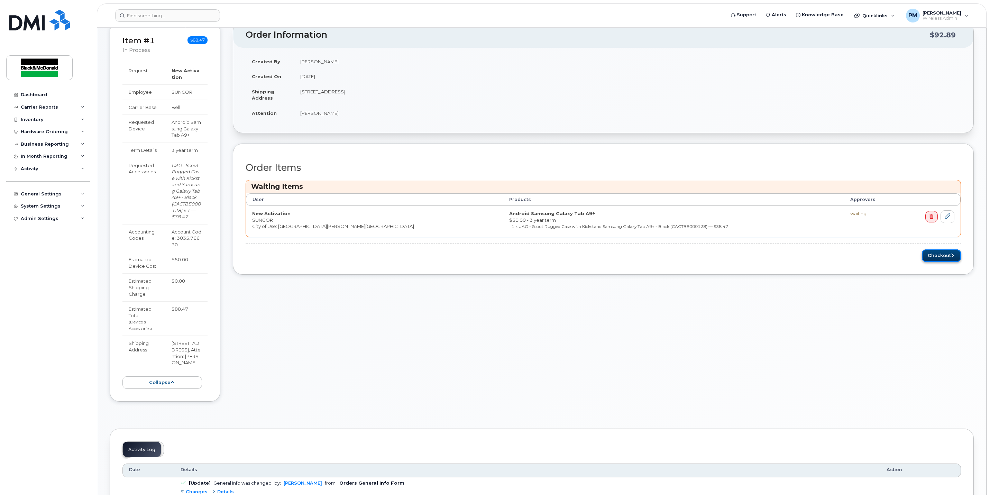
click at [947, 262] on button "Checkout" at bounding box center [941, 255] width 39 height 13
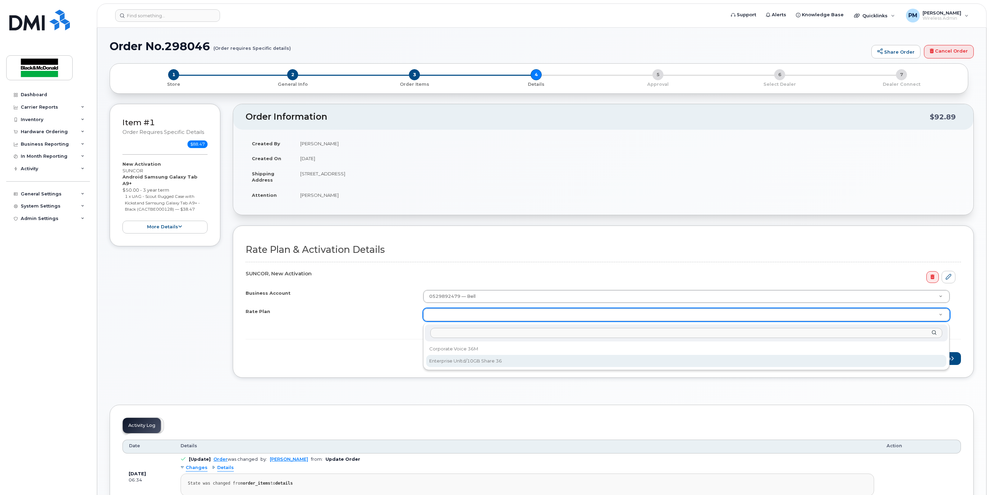
select select "Enterprise Unltd/10GB Share 36"
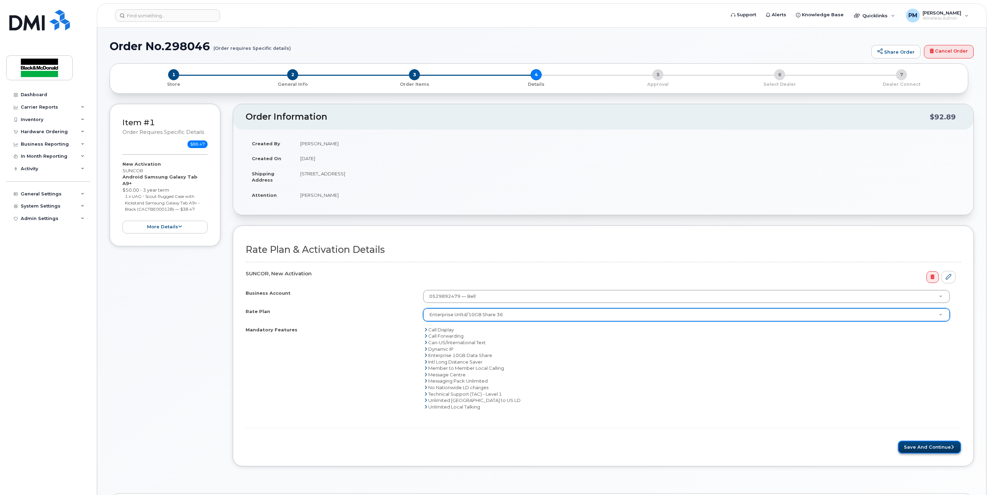
click at [937, 450] on button "Save and Continue" at bounding box center [929, 447] width 63 height 13
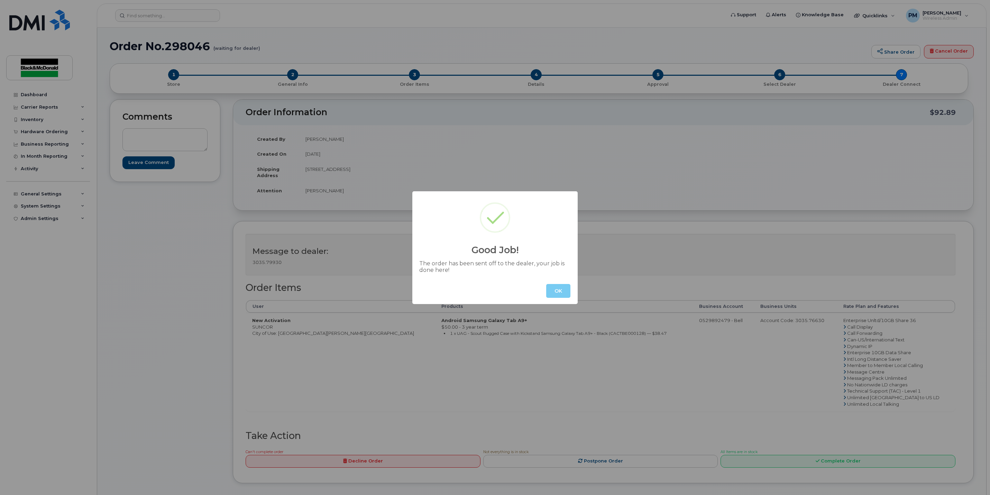
click at [565, 288] on button "OK" at bounding box center [558, 291] width 24 height 14
